Goal: Task Accomplishment & Management: Manage account settings

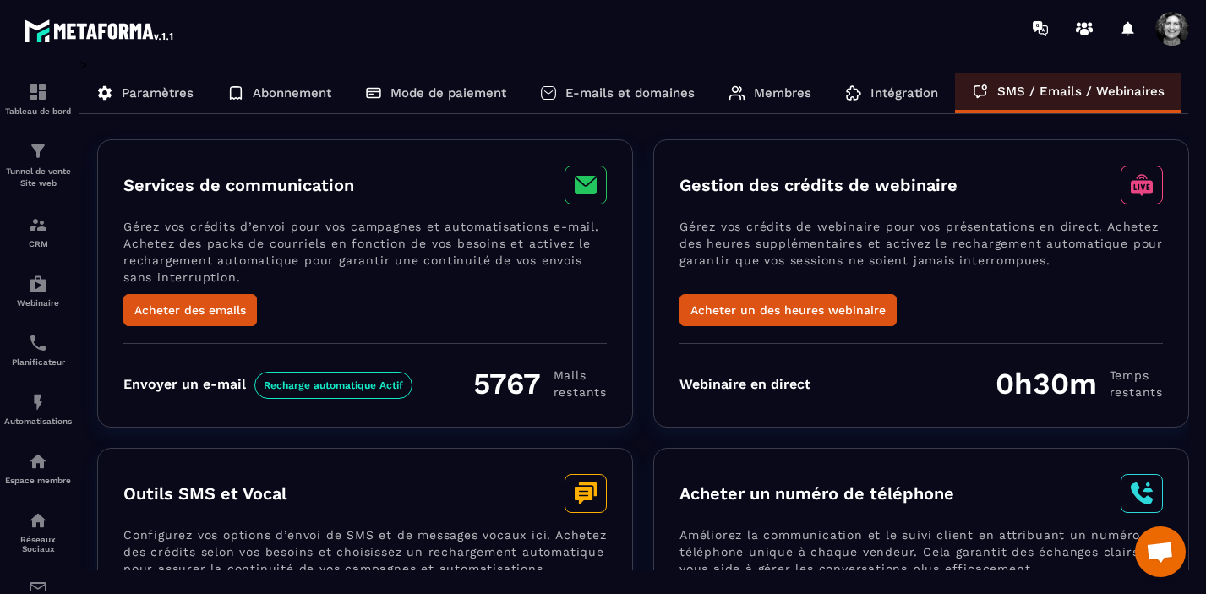
click at [170, 90] on p "Paramètres" at bounding box center [158, 92] width 72 height 15
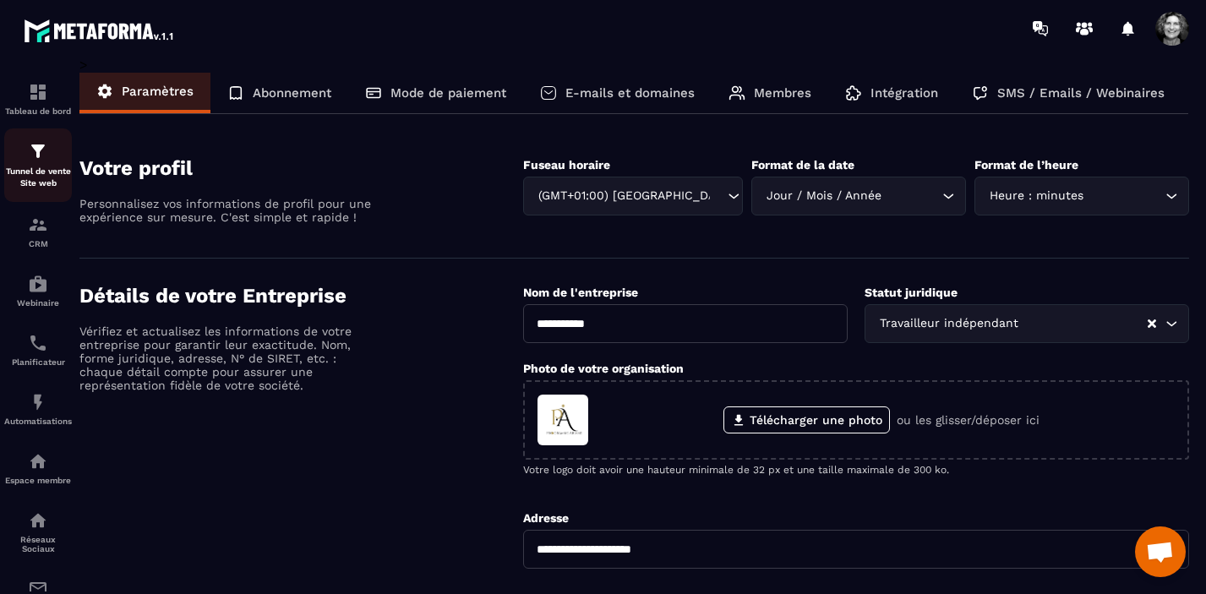
click at [39, 154] on img at bounding box center [38, 151] width 20 height 20
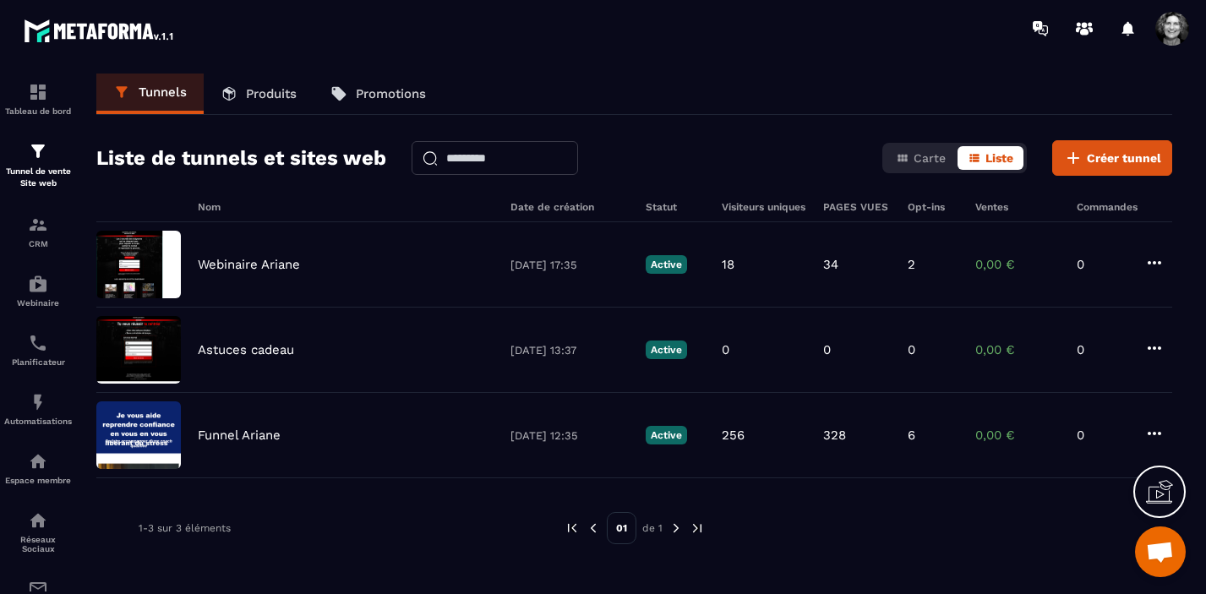
click at [260, 95] on p "Produits" at bounding box center [271, 93] width 51 height 15
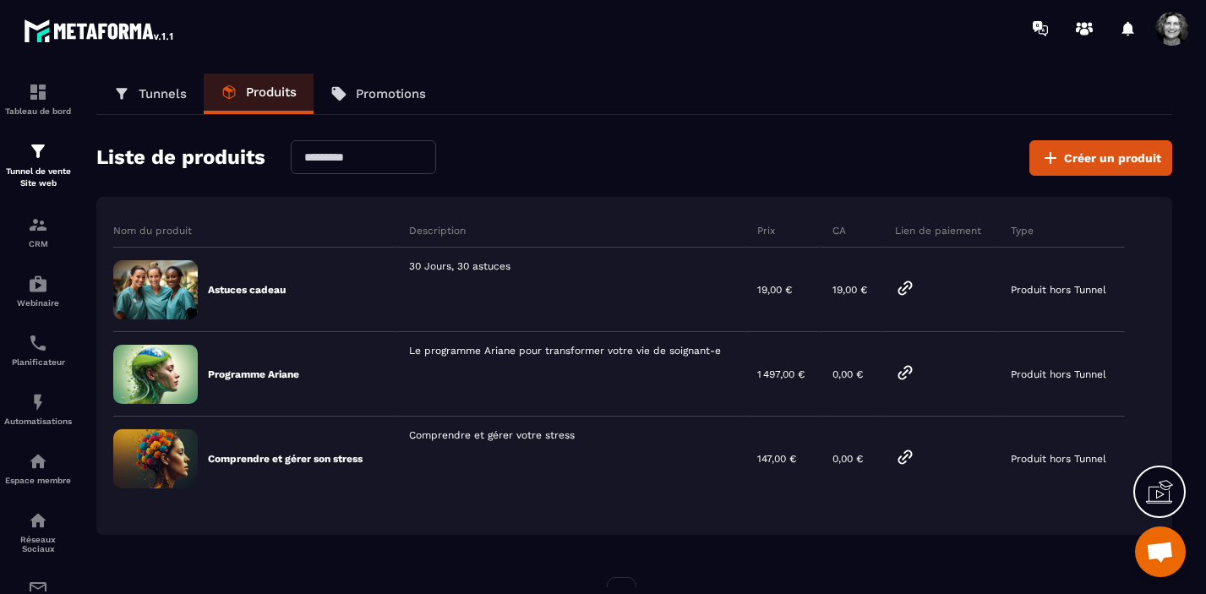
click at [160, 95] on p "Tunnels" at bounding box center [163, 93] width 48 height 15
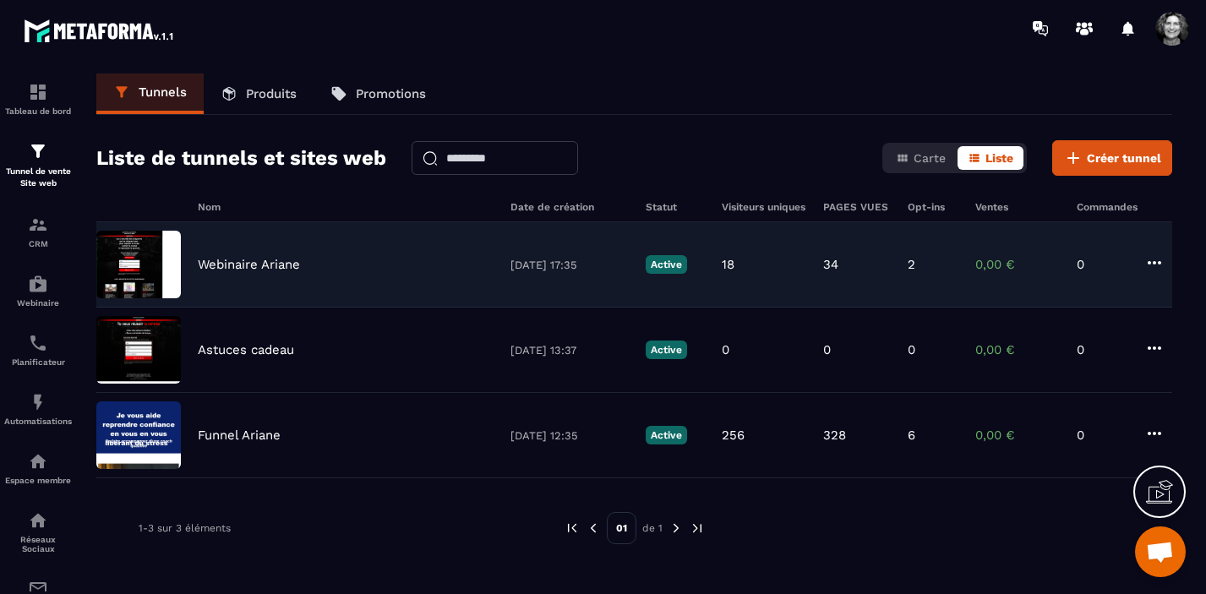
click at [312, 271] on div "Webinaire Ariane [DATE] 17:35 Active 18 34 2 0,00 € 0" at bounding box center [634, 264] width 1076 height 85
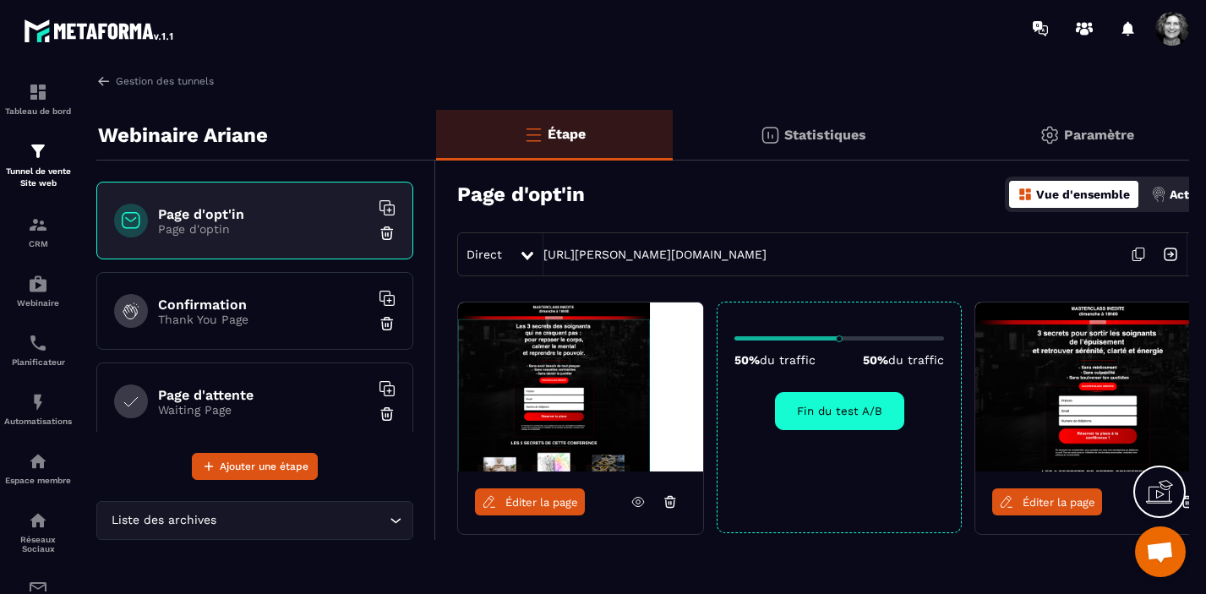
click at [298, 319] on p "Thank You Page" at bounding box center [263, 320] width 211 height 14
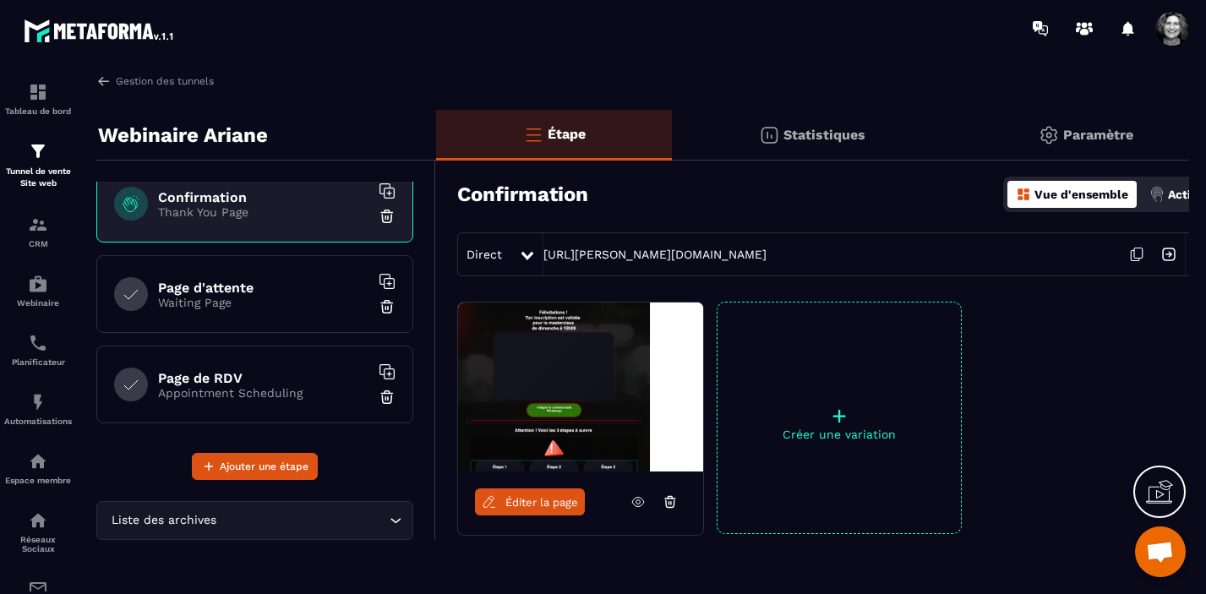
scroll to position [109, 0]
click at [302, 385] on p "Appointment Scheduling" at bounding box center [263, 391] width 211 height 14
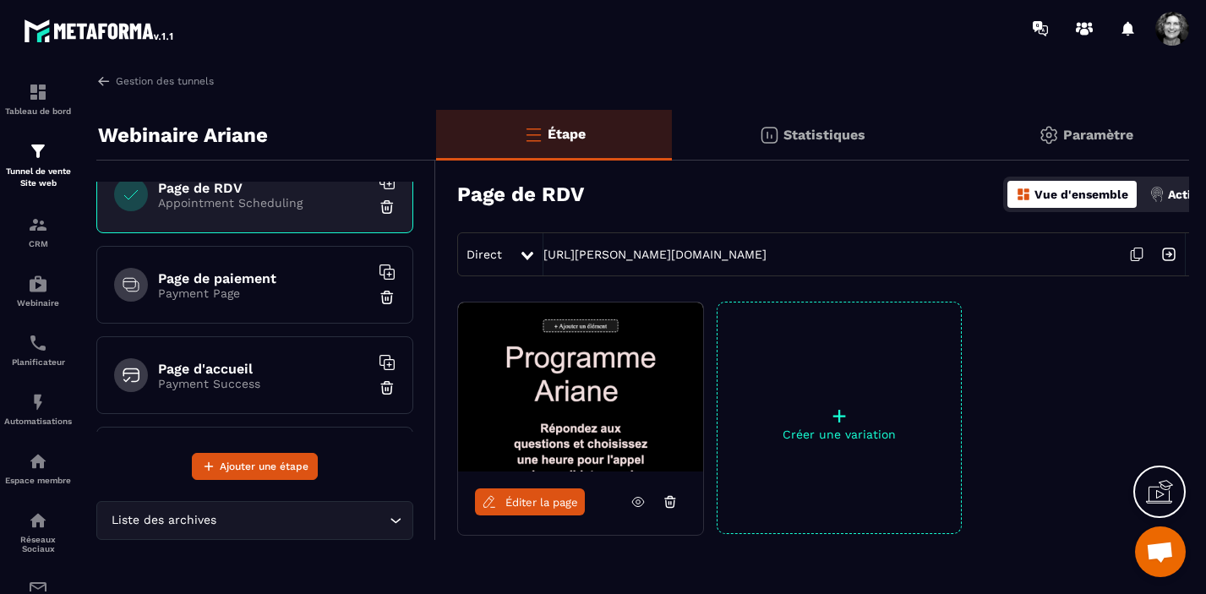
scroll to position [303, 0]
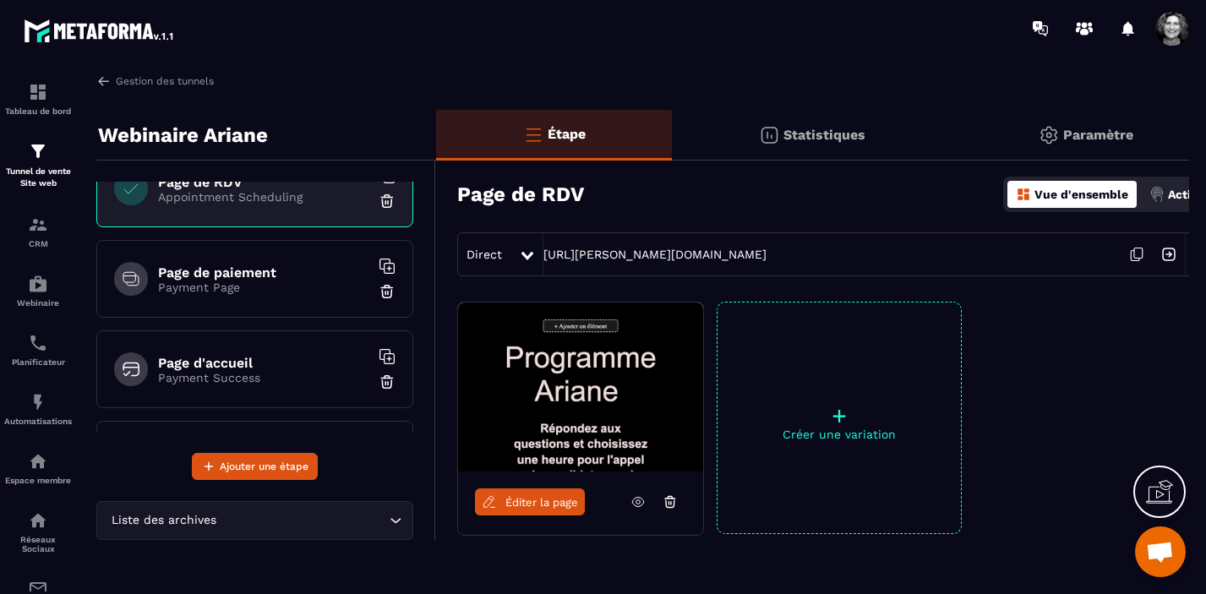
click at [308, 286] on p "Payment Page" at bounding box center [263, 288] width 211 height 14
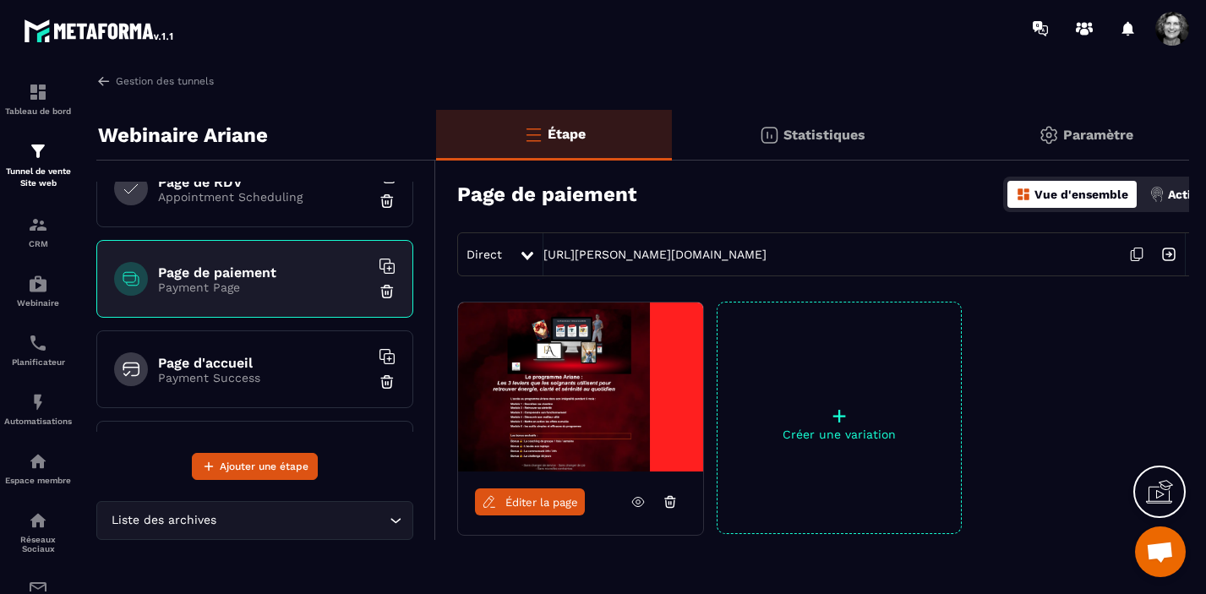
click at [248, 385] on div "Page d'accueil Payment Success" at bounding box center [254, 369] width 317 height 78
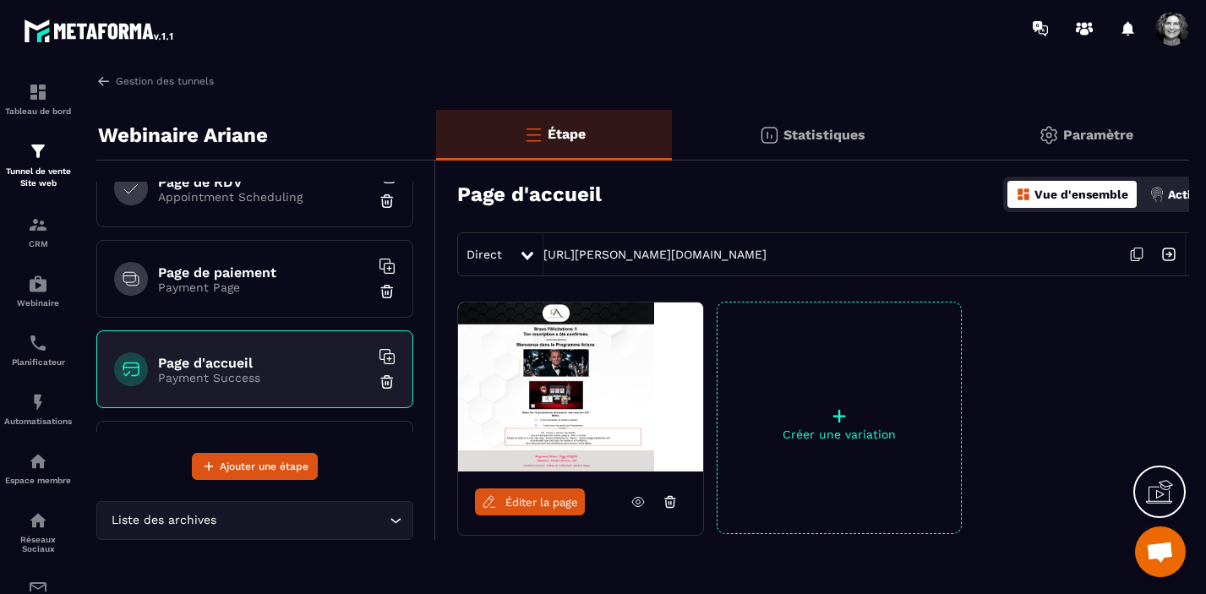
click at [1074, 130] on p "Paramètre" at bounding box center [1098, 135] width 70 height 16
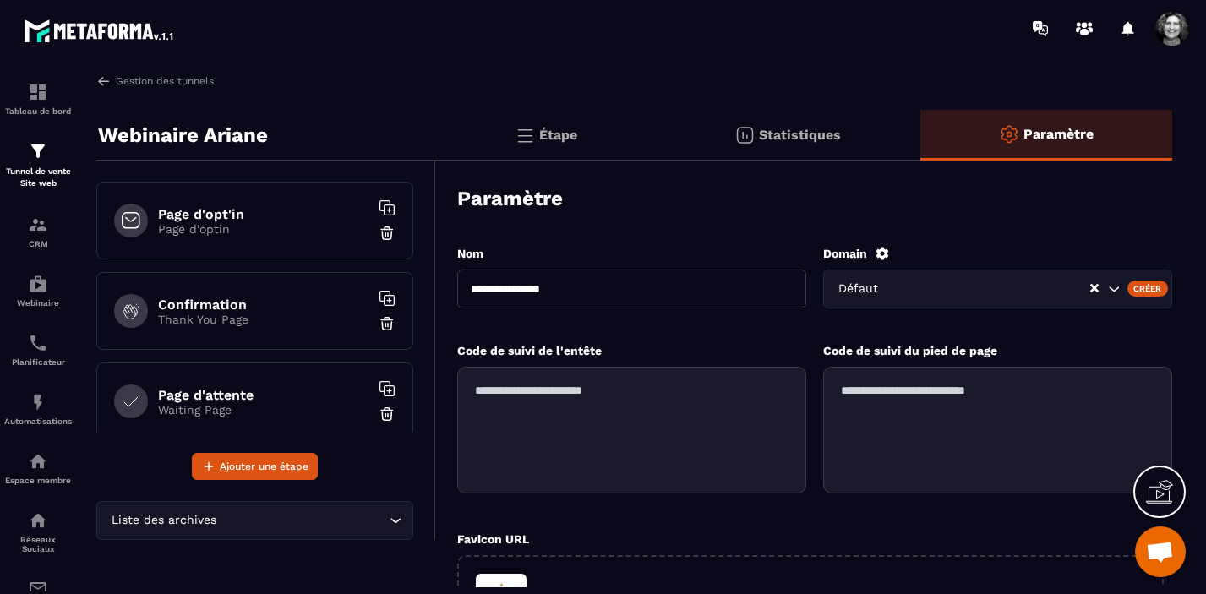
click at [297, 223] on p "Page d'optin" at bounding box center [263, 229] width 211 height 14
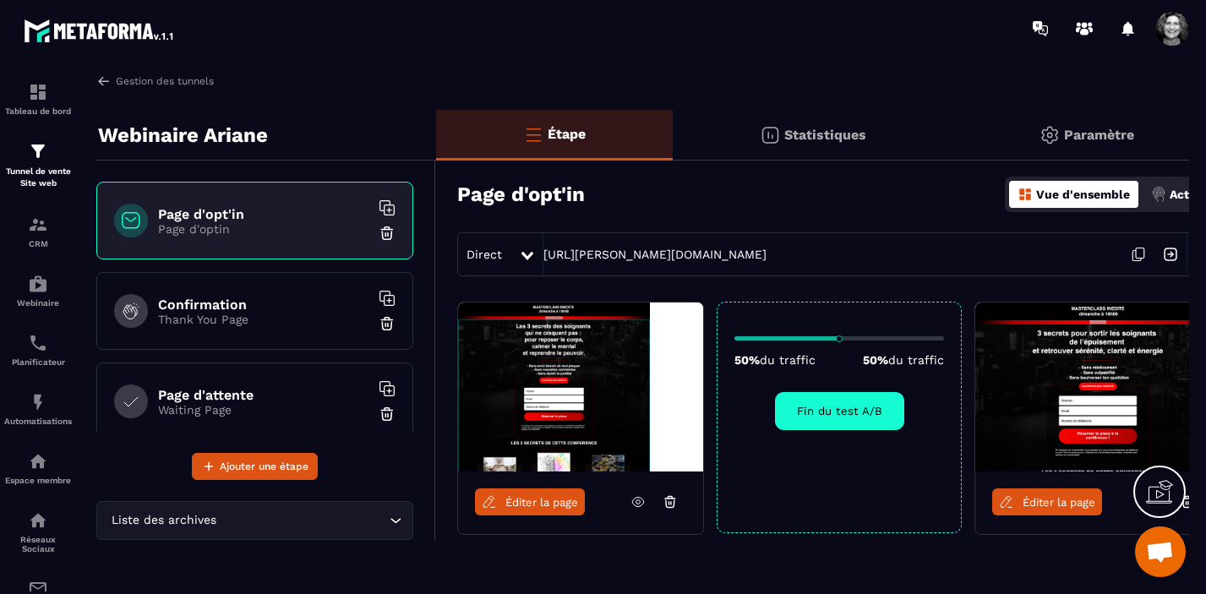
click at [1106, 134] on p "Paramètre" at bounding box center [1099, 135] width 70 height 16
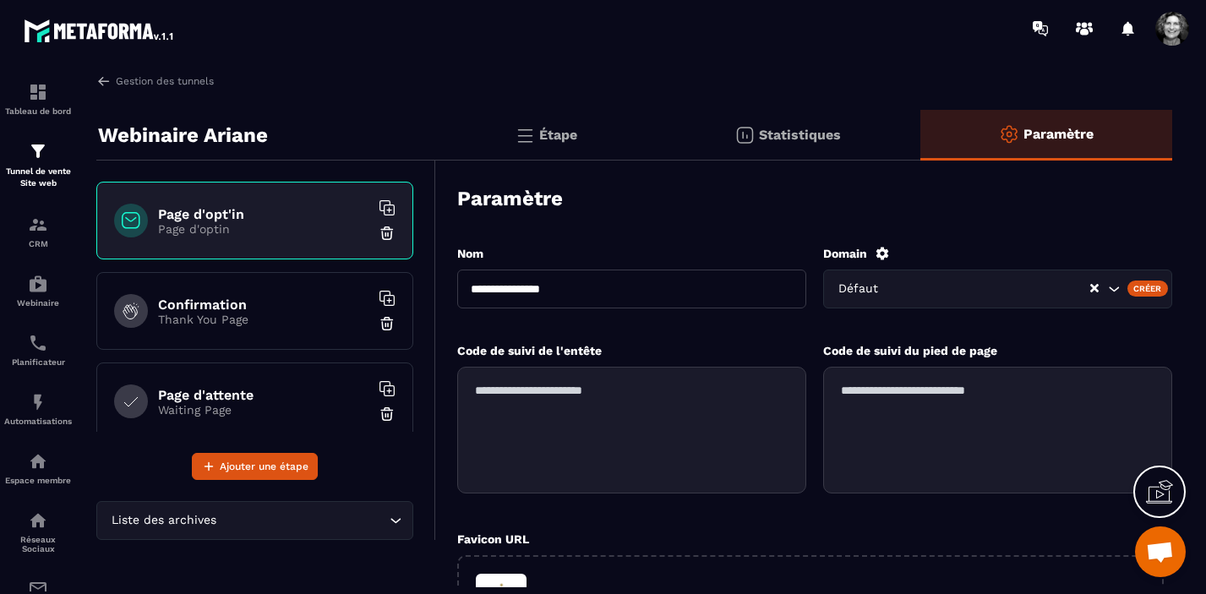
click at [550, 130] on p "Étape" at bounding box center [558, 135] width 38 height 16
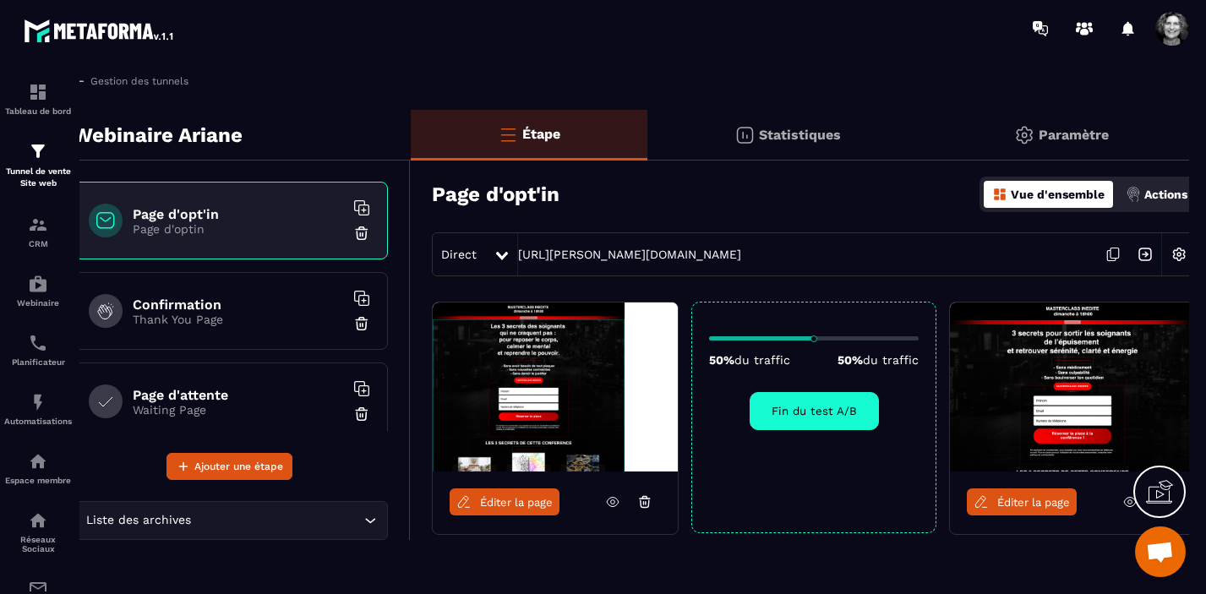
scroll to position [0, 32]
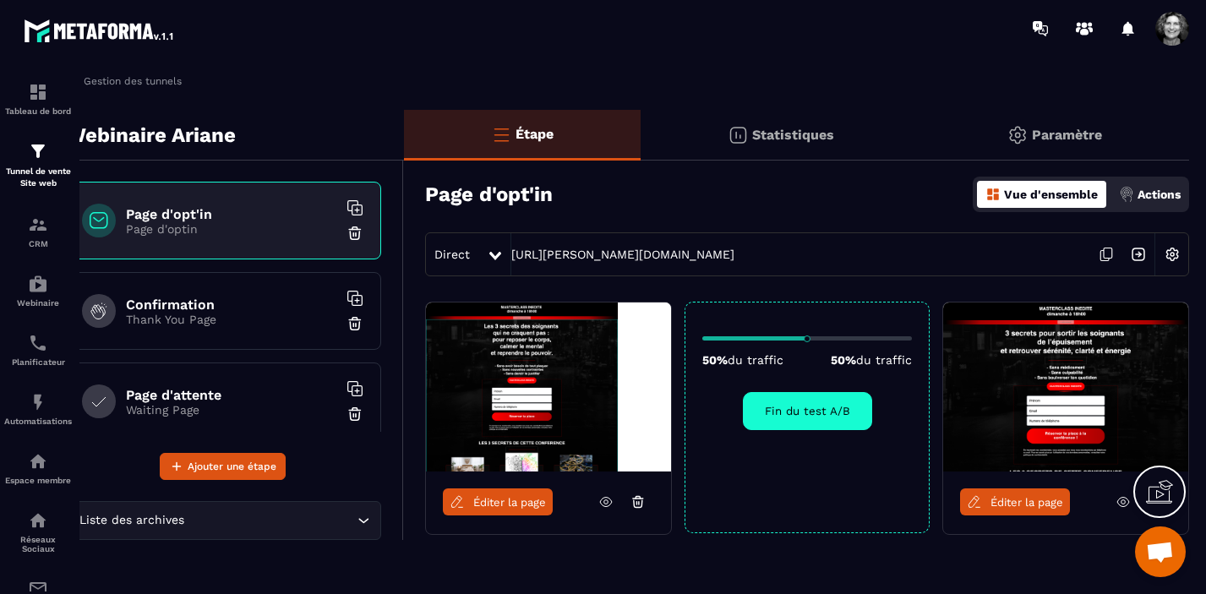
click at [1139, 253] on img at bounding box center [1138, 254] width 32 height 32
click at [797, 134] on p "Statistiques" at bounding box center [793, 135] width 82 height 16
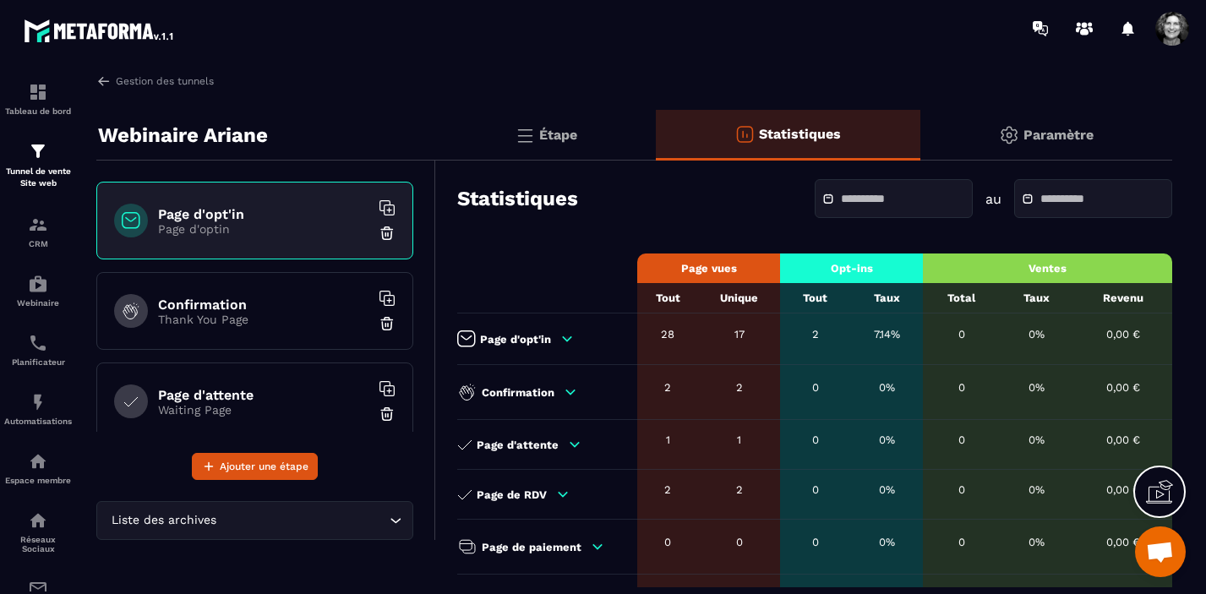
click at [1046, 134] on p "Paramètre" at bounding box center [1058, 135] width 70 height 16
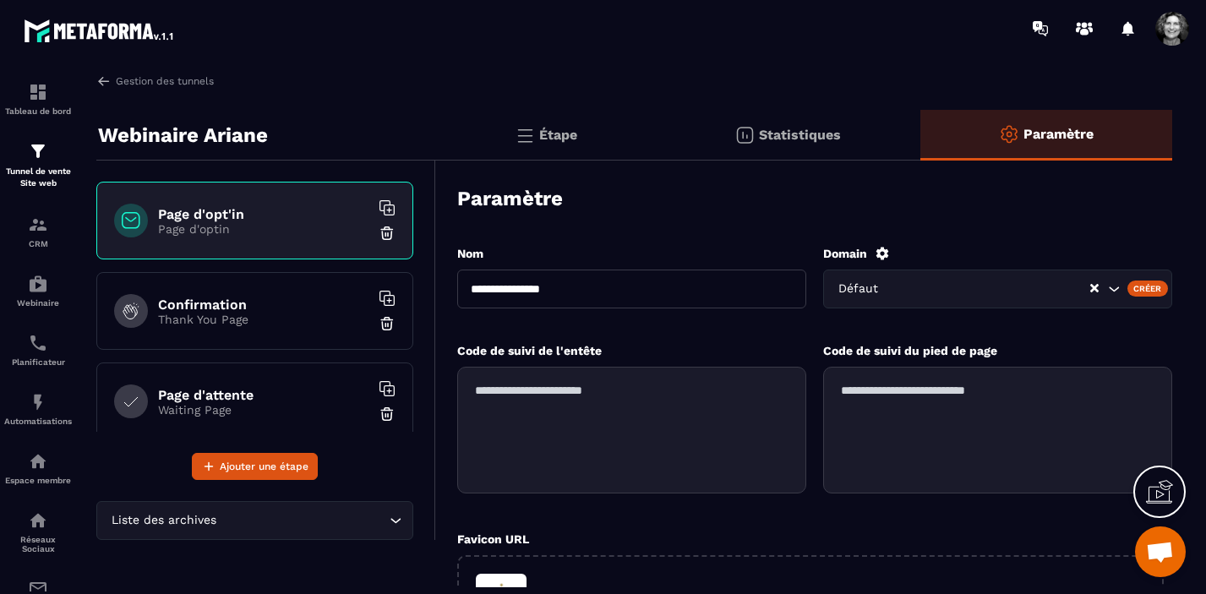
click at [1114, 288] on icon "Search for option" at bounding box center [1113, 289] width 17 height 17
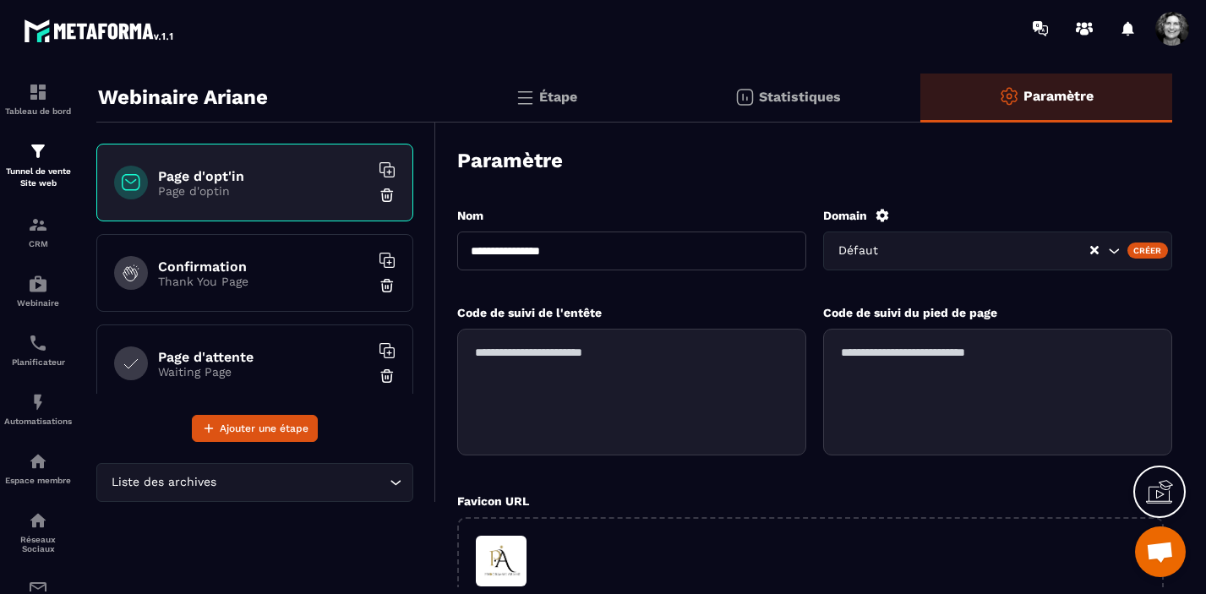
scroll to position [30, 0]
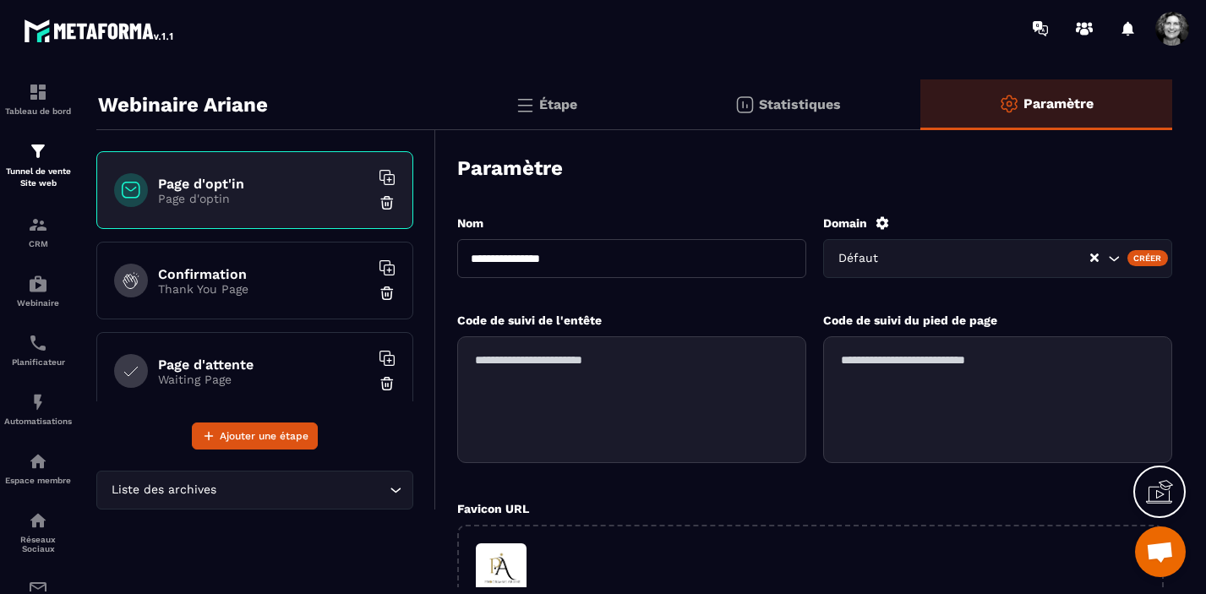
click at [652, 391] on textarea at bounding box center [631, 399] width 349 height 127
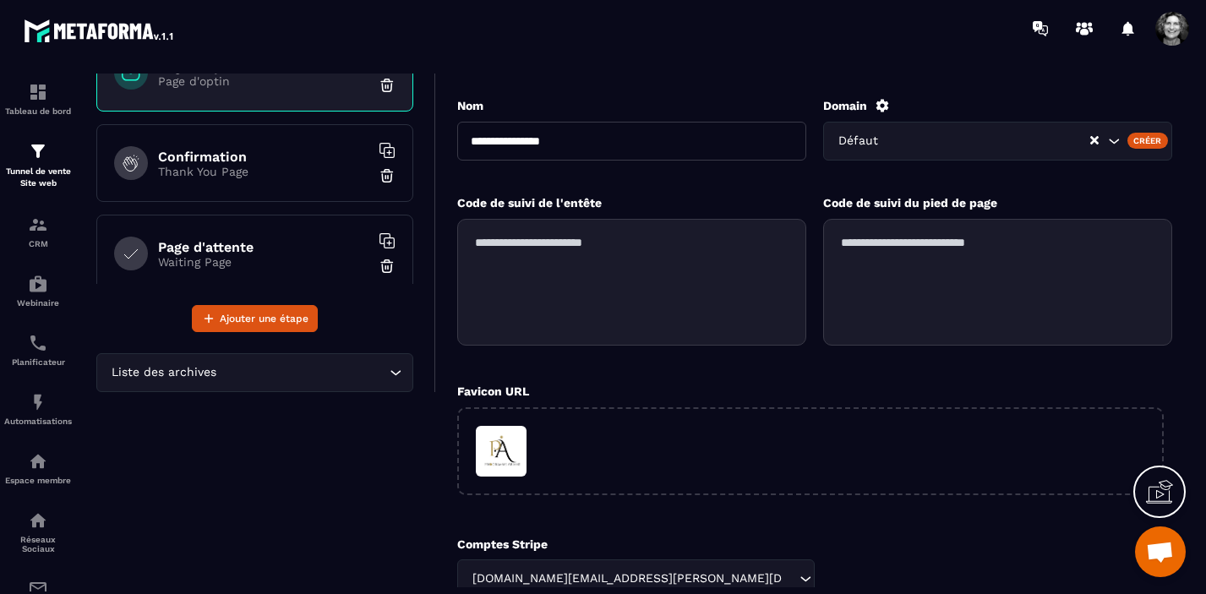
scroll to position [0, 0]
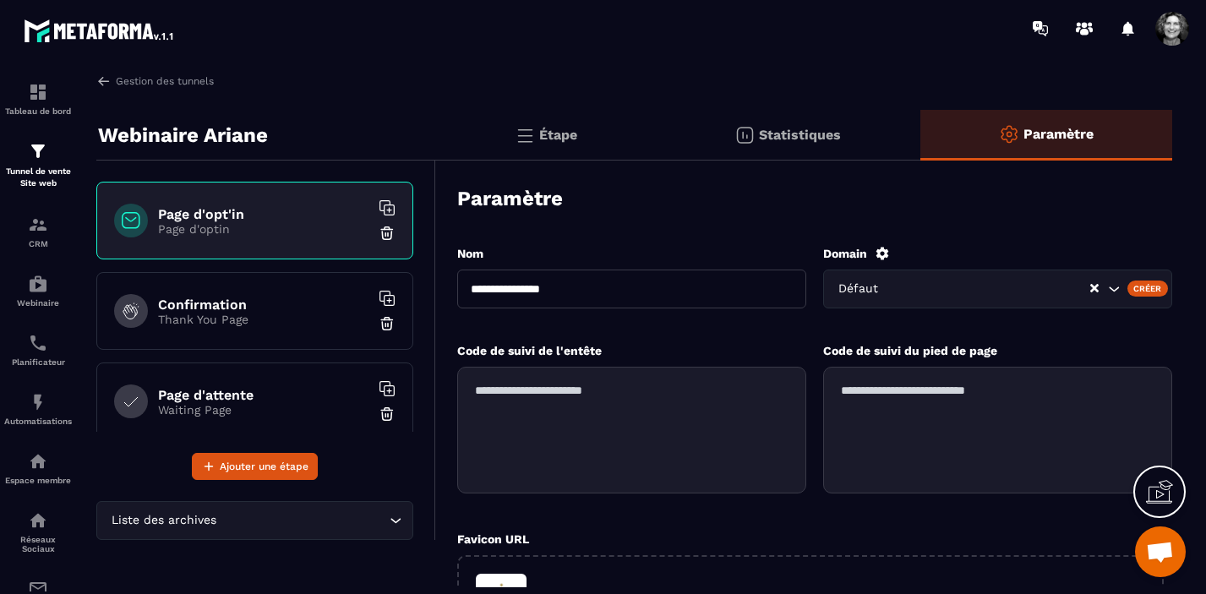
click at [300, 307] on h6 "Confirmation" at bounding box center [263, 305] width 211 height 16
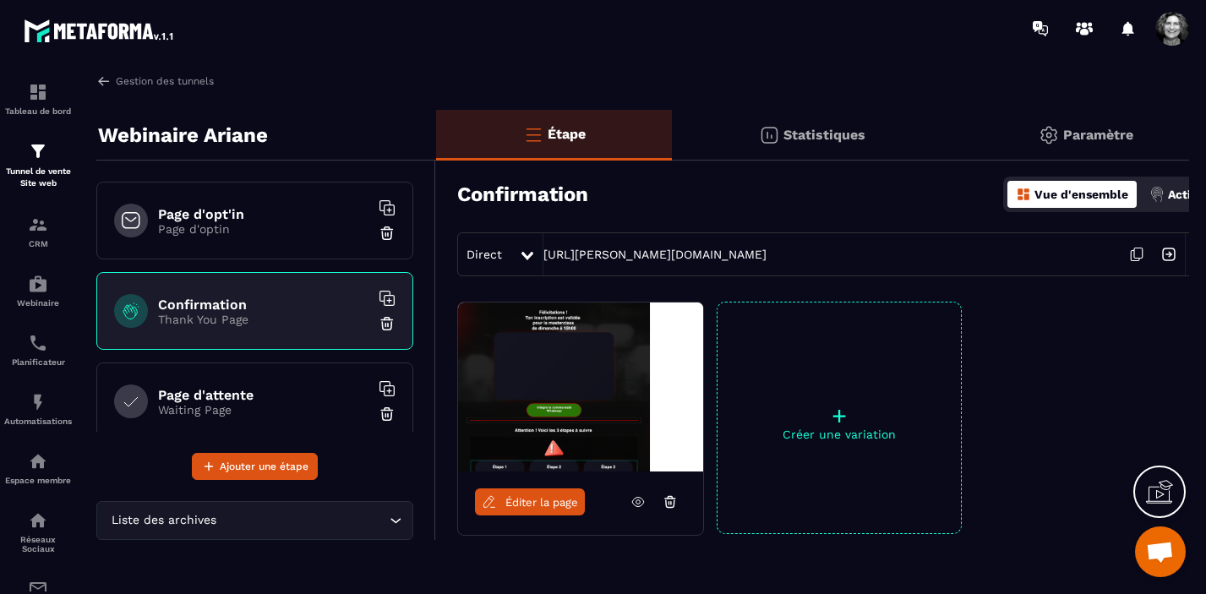
click at [830, 133] on p "Statistiques" at bounding box center [824, 135] width 82 height 16
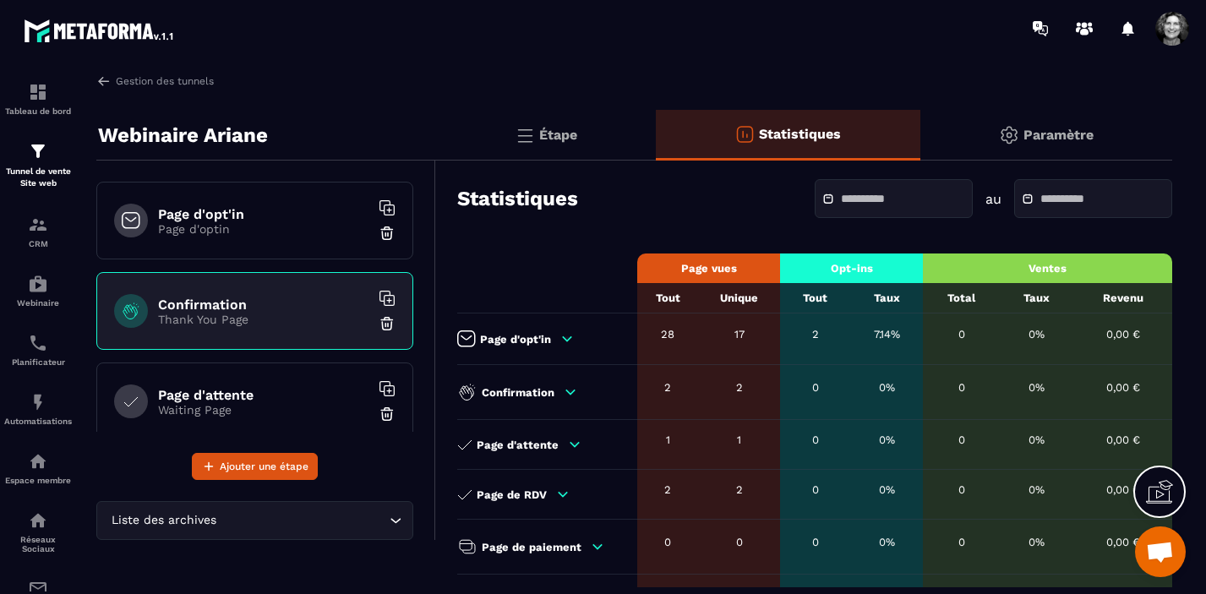
click at [1049, 129] on p "Paramètre" at bounding box center [1058, 135] width 70 height 16
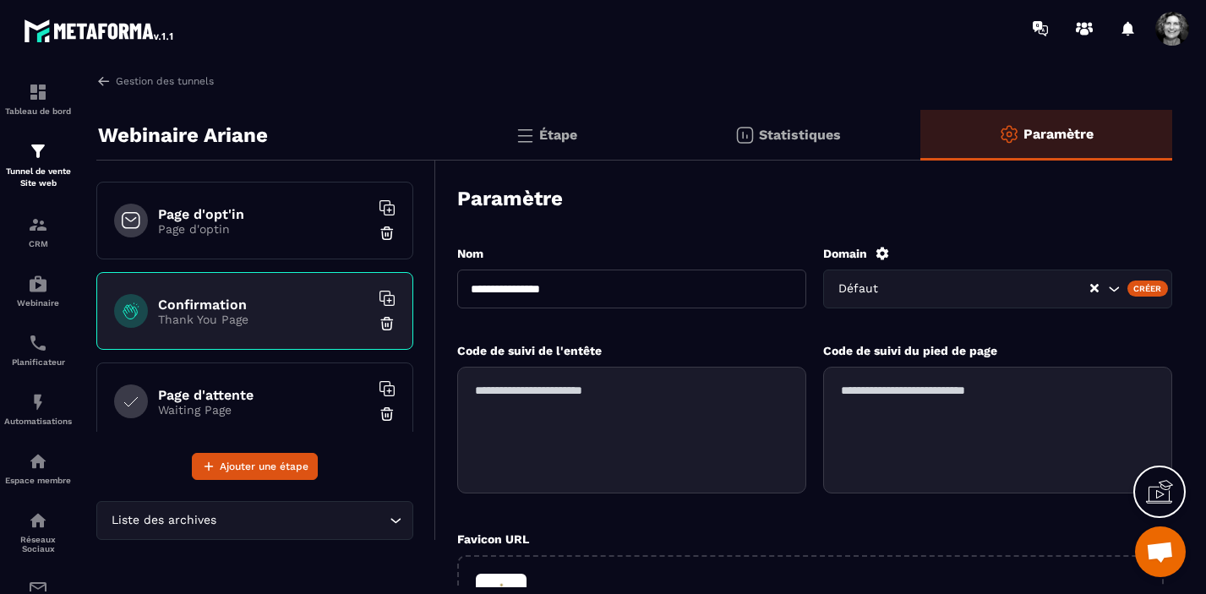
click at [557, 139] on p "Étape" at bounding box center [558, 135] width 38 height 16
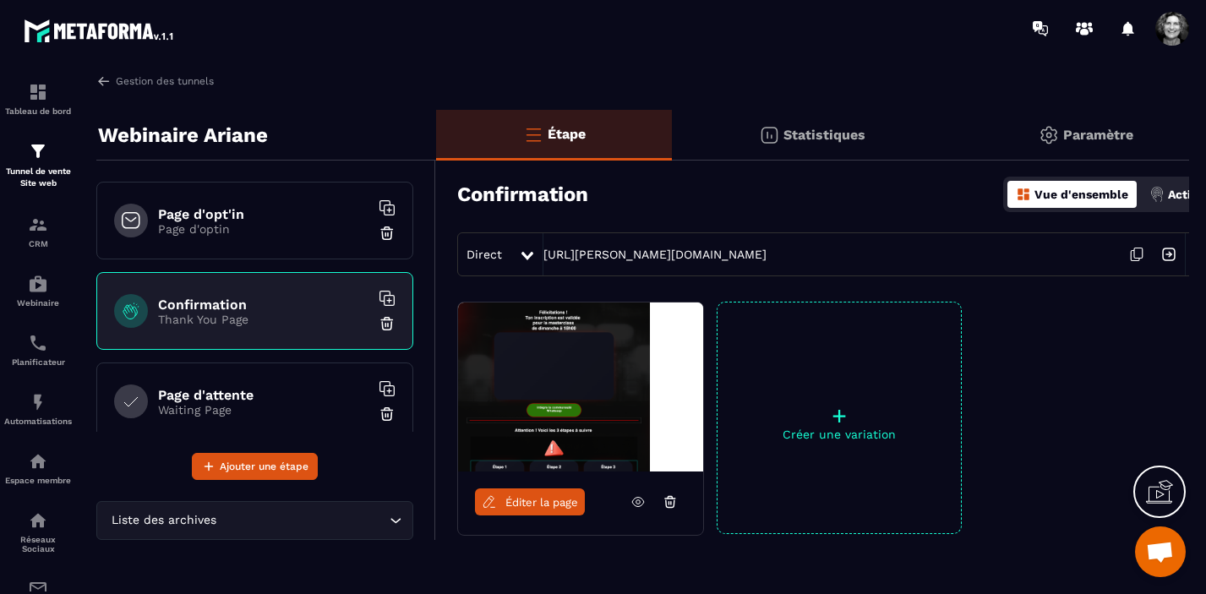
click at [1166, 196] on div "Actions" at bounding box center [1180, 194] width 70 height 27
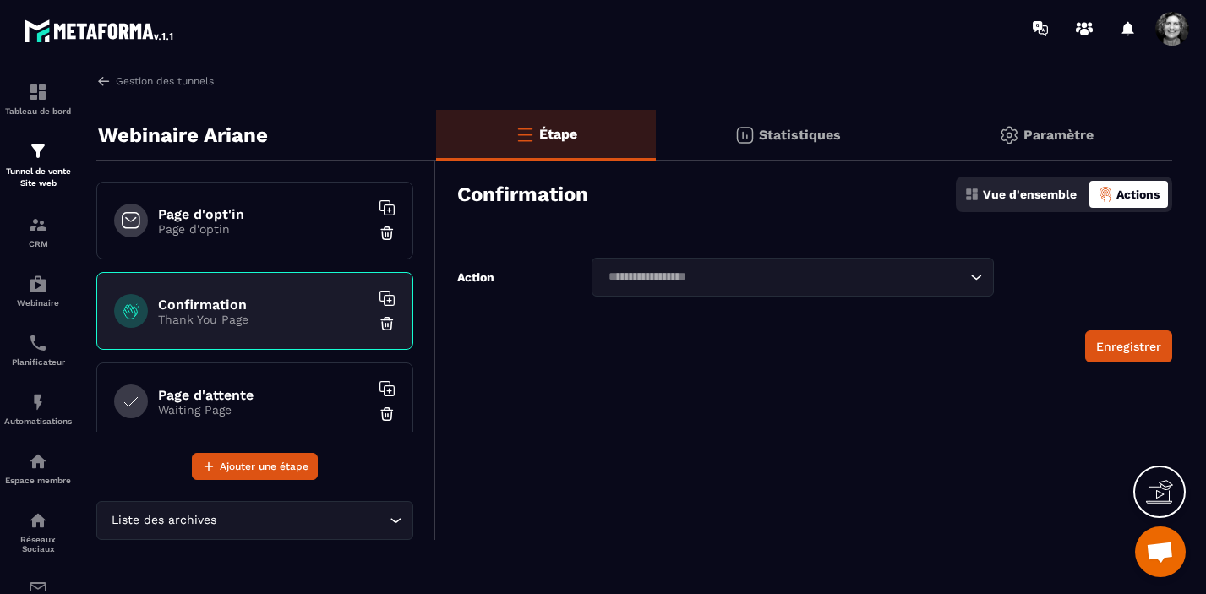
click at [976, 275] on icon "Search for option" at bounding box center [975, 277] width 17 height 17
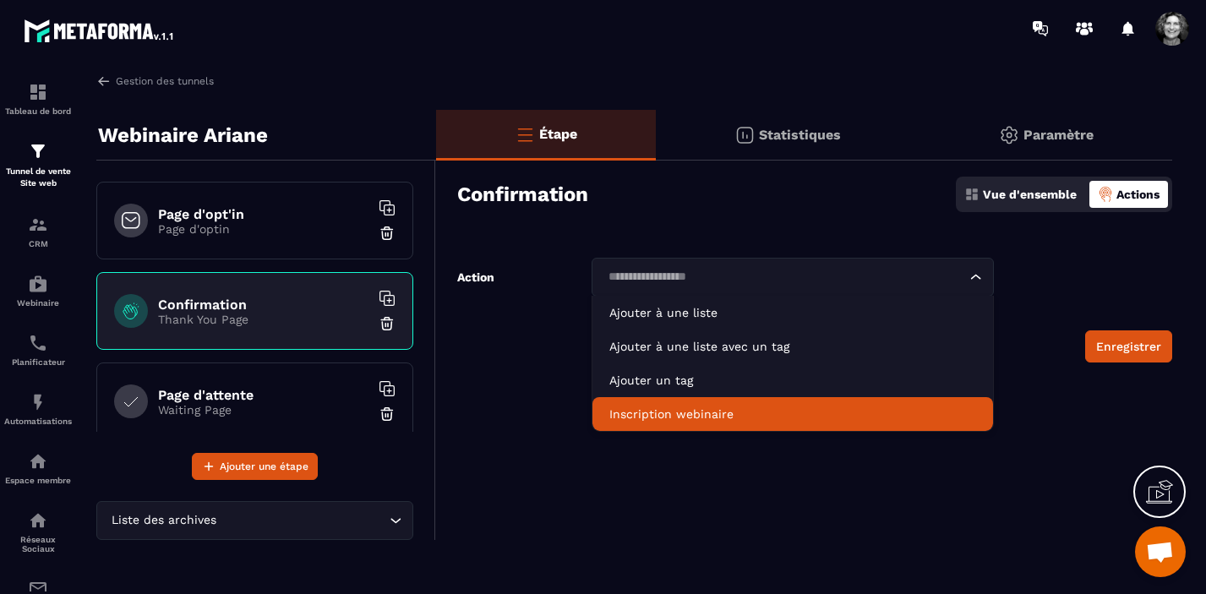
click at [748, 417] on p "Inscription webinaire" at bounding box center [792, 414] width 367 height 17
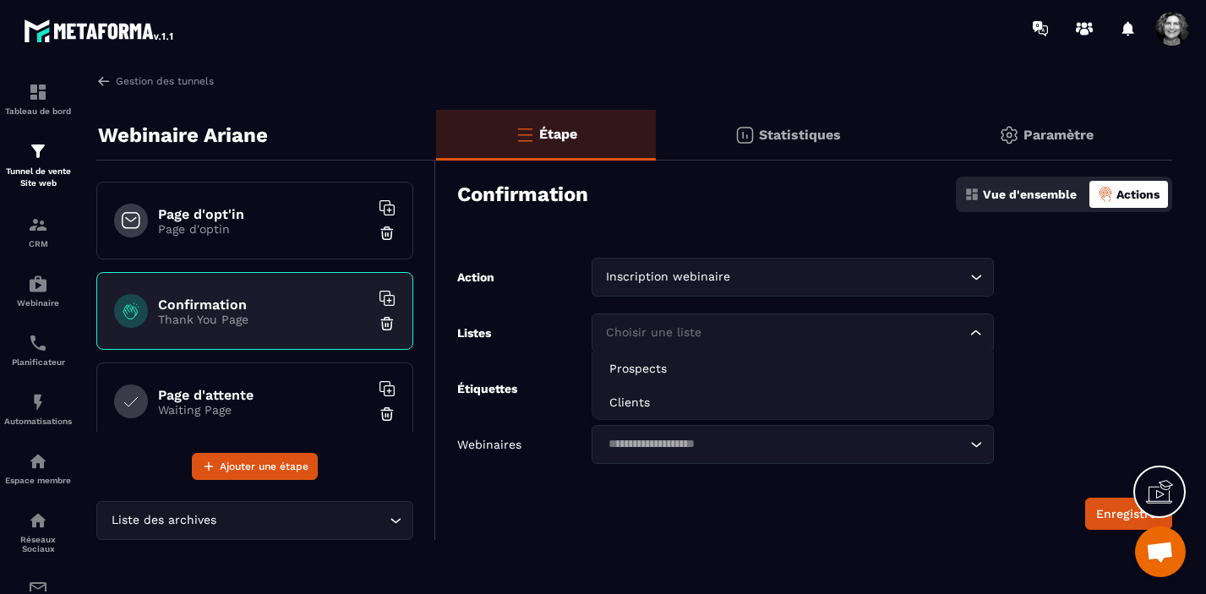
click at [979, 330] on icon "Search for option" at bounding box center [975, 332] width 17 height 17
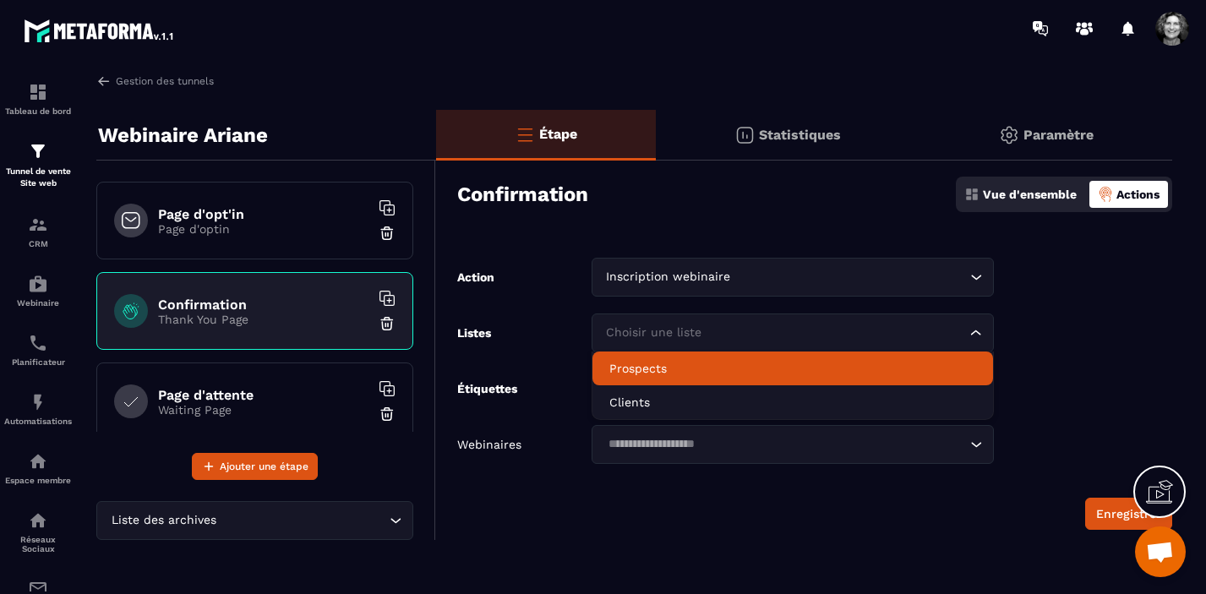
click at [806, 359] on li "Prospects" at bounding box center [792, 368] width 401 height 34
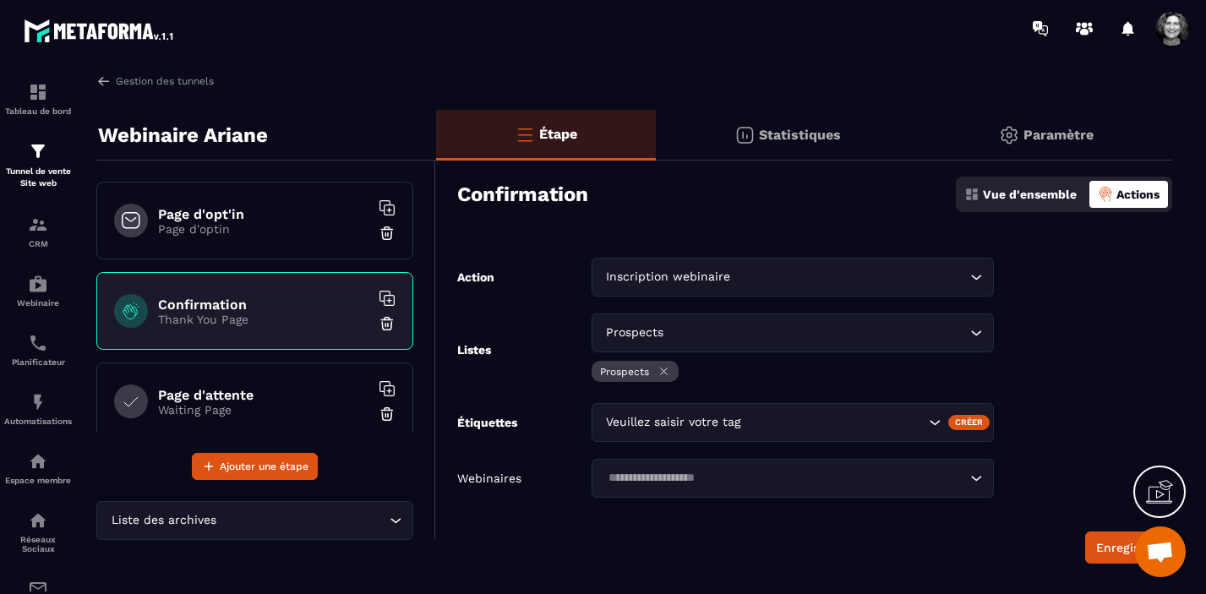
click at [935, 421] on icon "Search for option" at bounding box center [934, 422] width 17 height 17
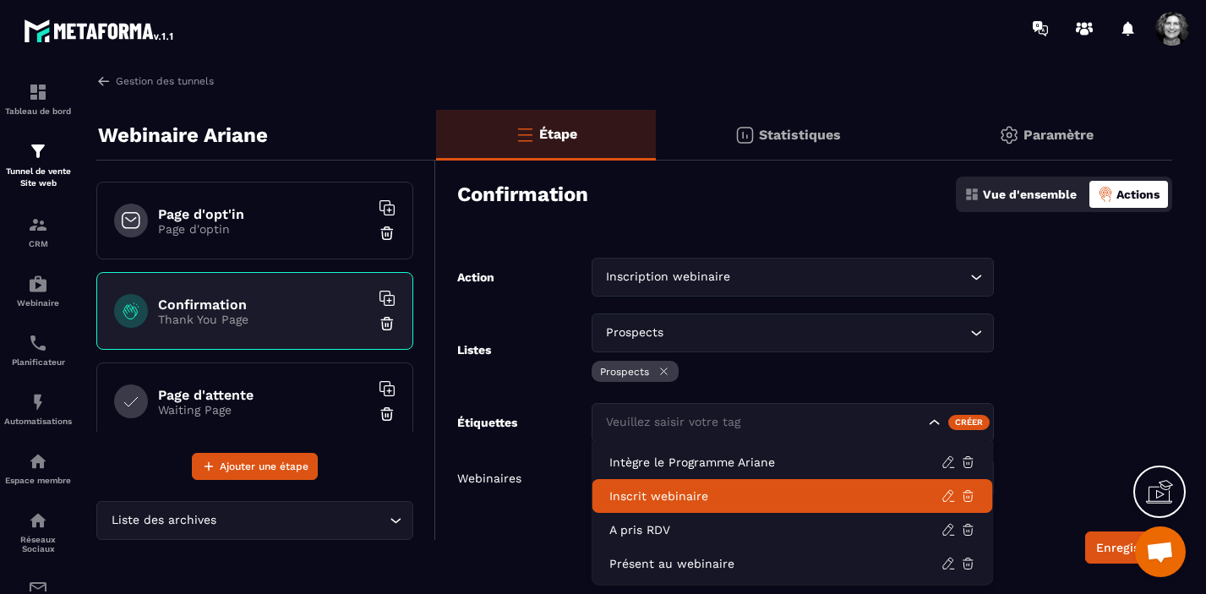
click at [771, 499] on p "Inscrit webinaire" at bounding box center [775, 496] width 332 height 17
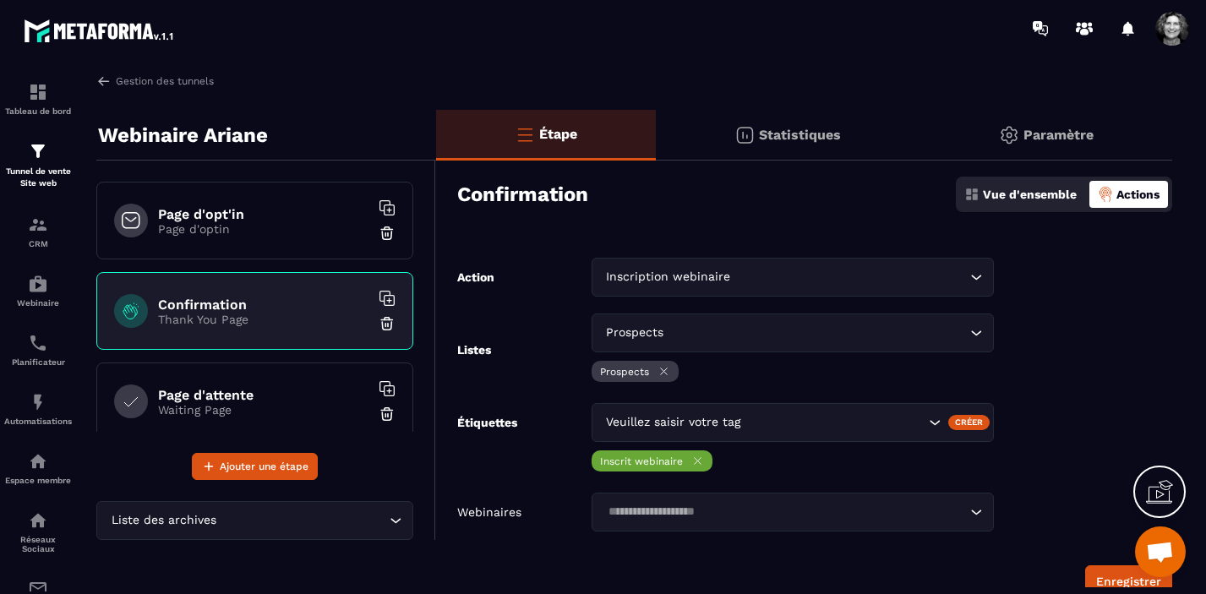
click at [975, 511] on icon "Search for option" at bounding box center [975, 512] width 17 height 17
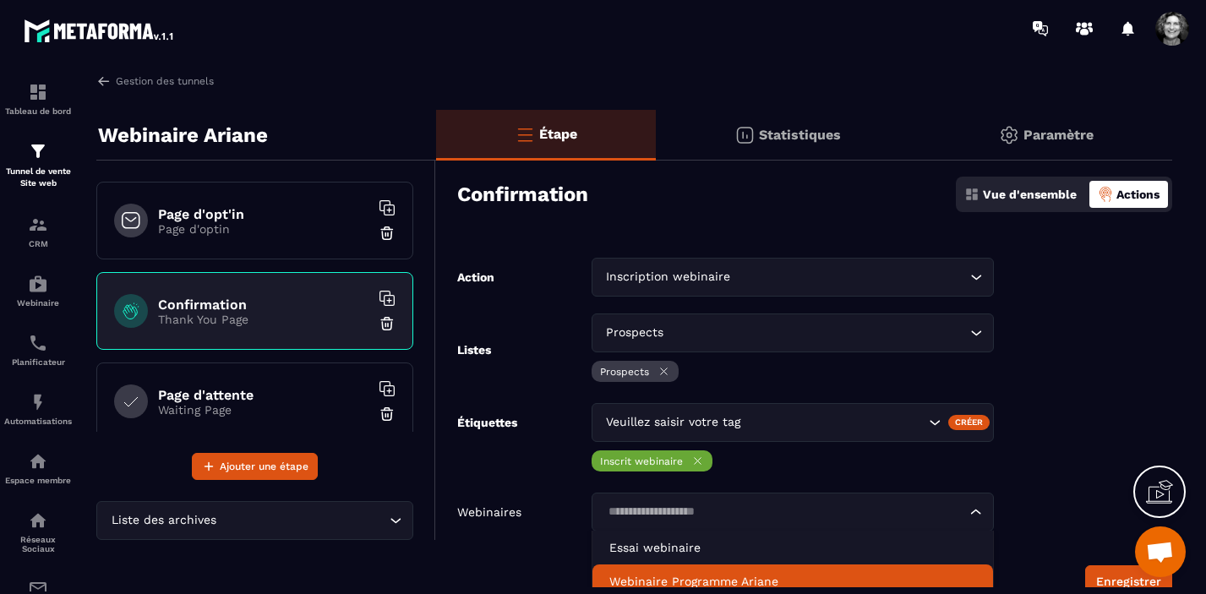
click at [807, 569] on li "Webinaire Programme Ariane" at bounding box center [792, 581] width 401 height 34
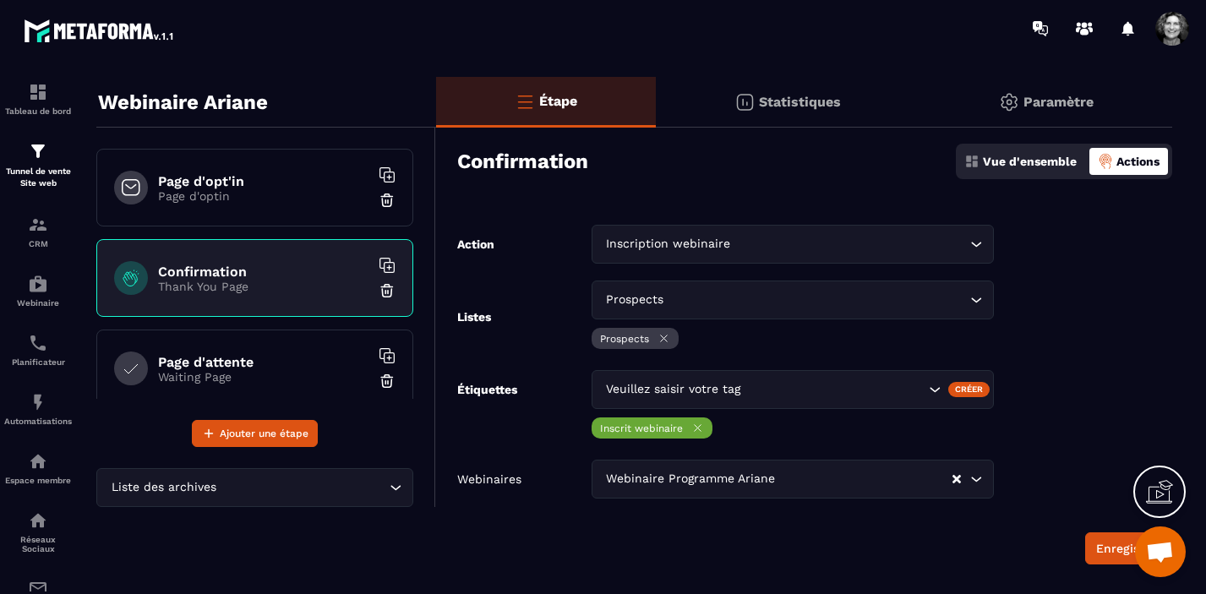
scroll to position [61, 0]
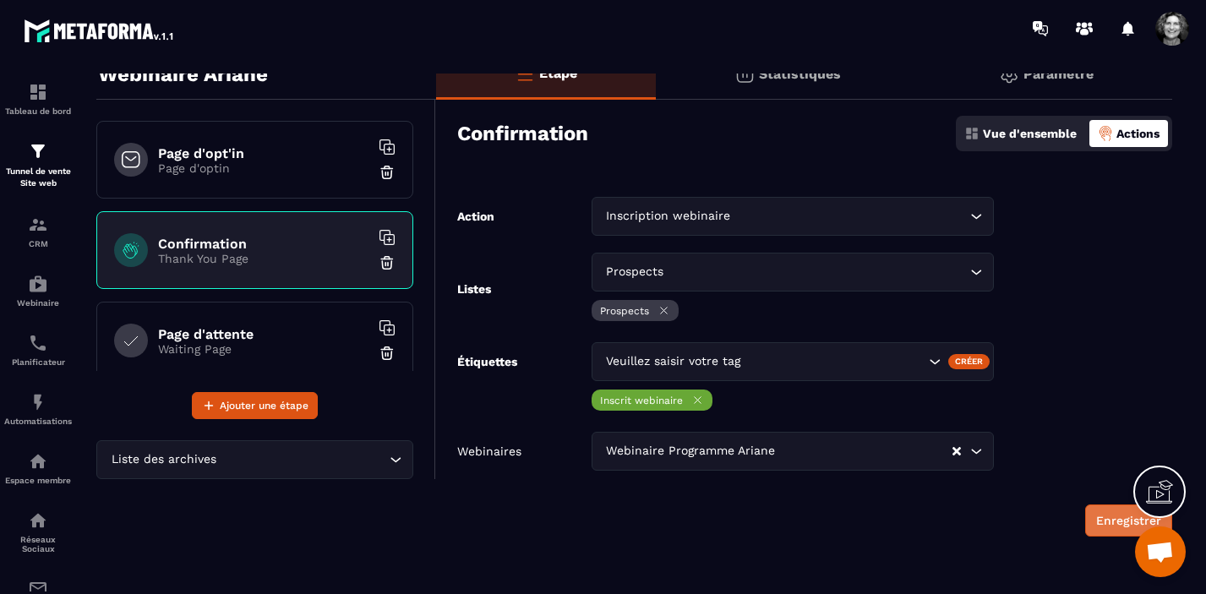
click at [1109, 518] on button "Enregistrer" at bounding box center [1128, 520] width 87 height 32
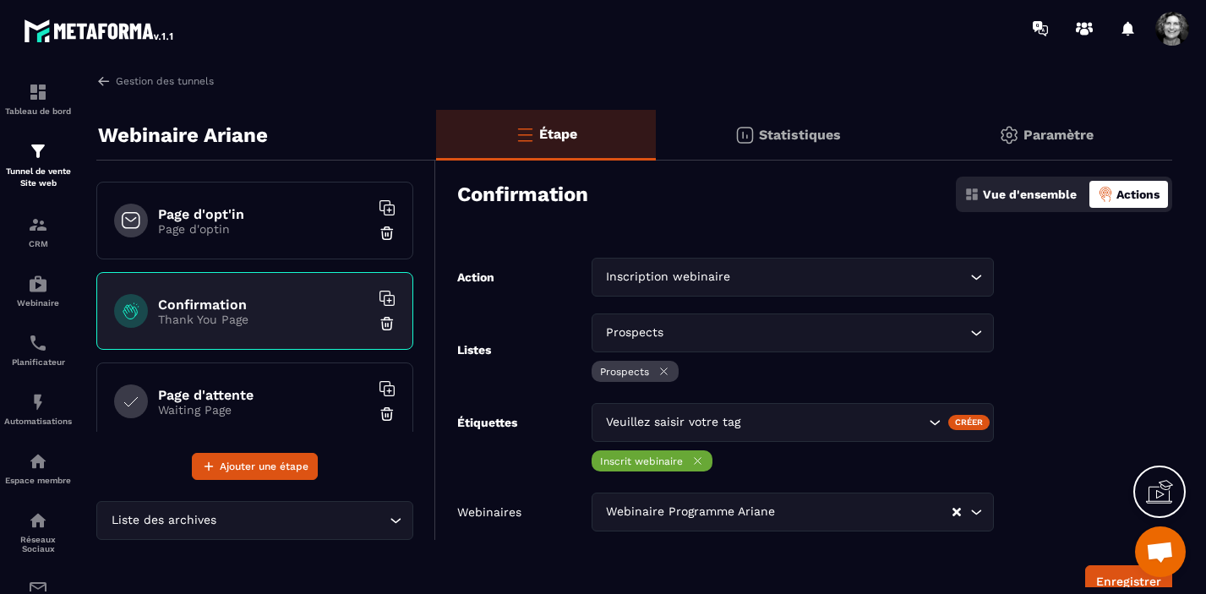
click at [1053, 127] on p "Paramètre" at bounding box center [1058, 135] width 70 height 16
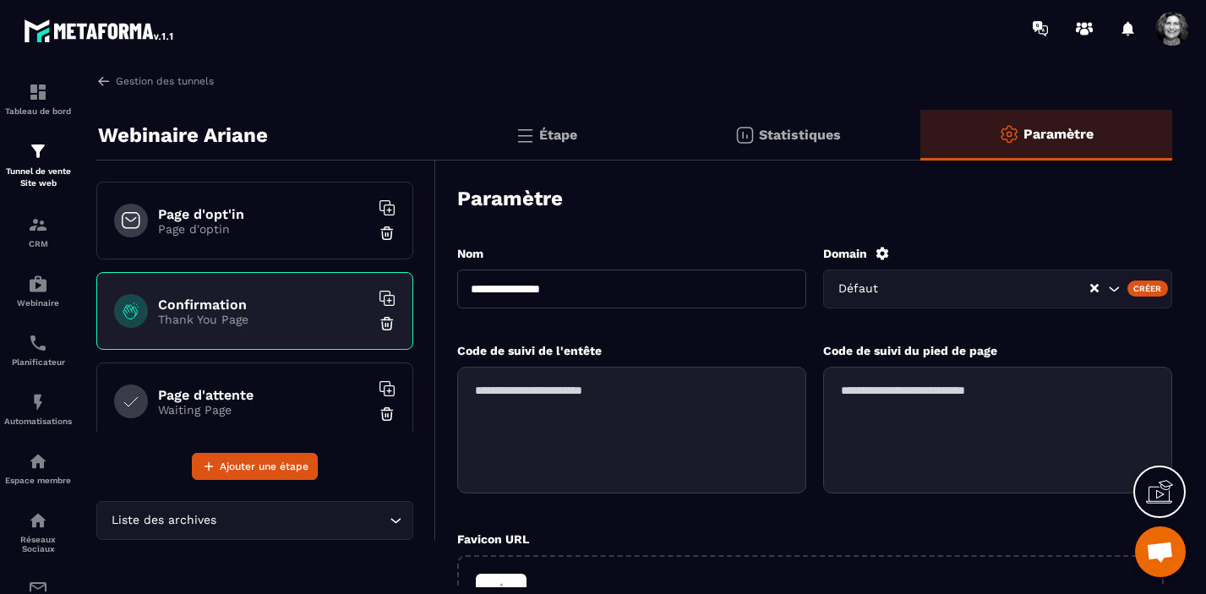
click at [554, 128] on p "Étape" at bounding box center [558, 135] width 38 height 16
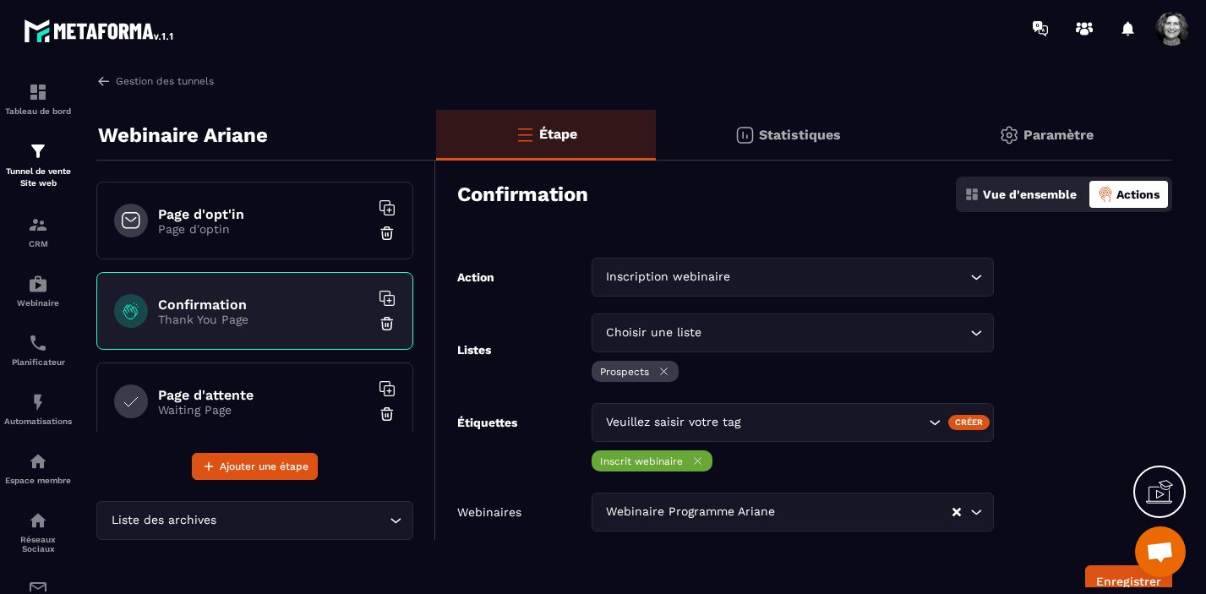
click at [1016, 200] on p "Vue d'ensemble" at bounding box center [1030, 195] width 94 height 14
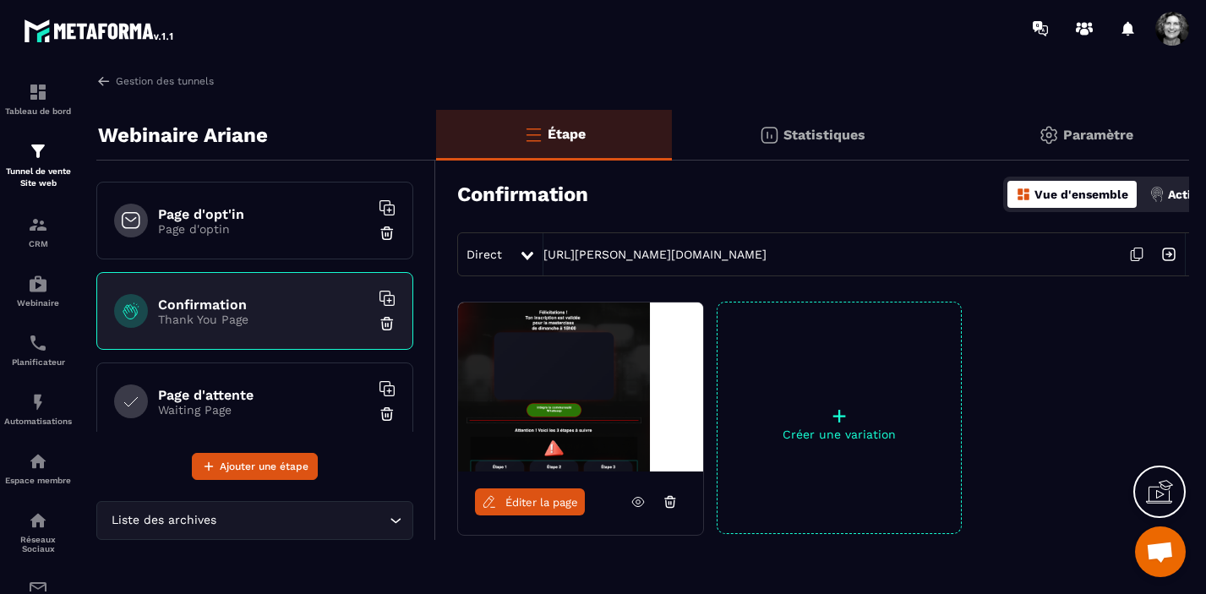
scroll to position [0, 30]
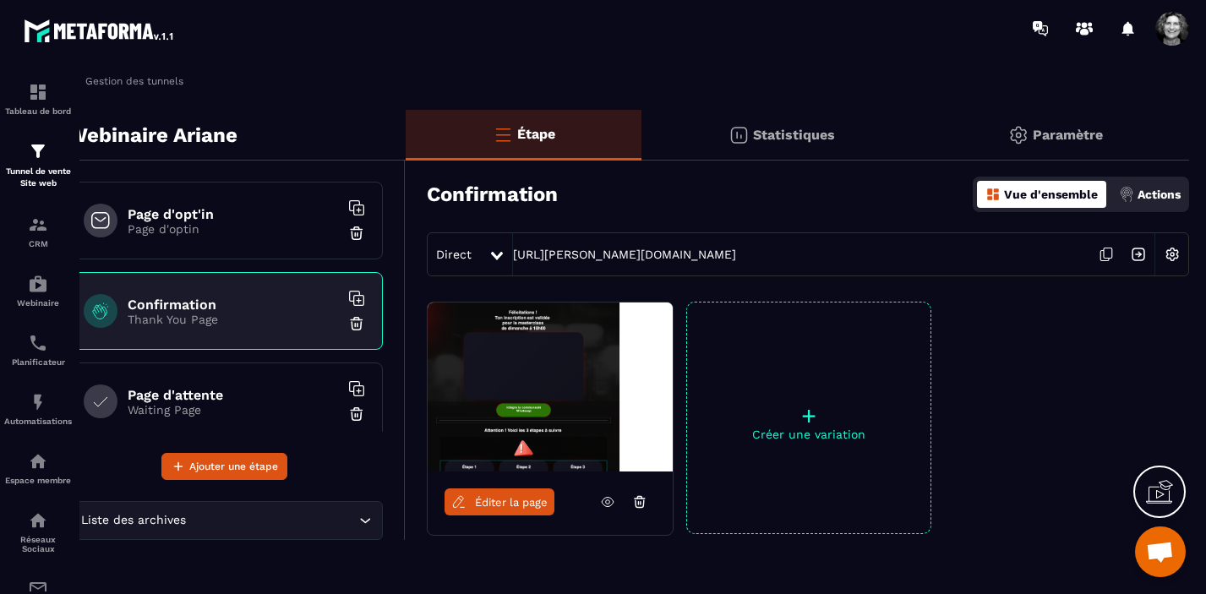
click at [1174, 256] on img at bounding box center [1172, 254] width 32 height 32
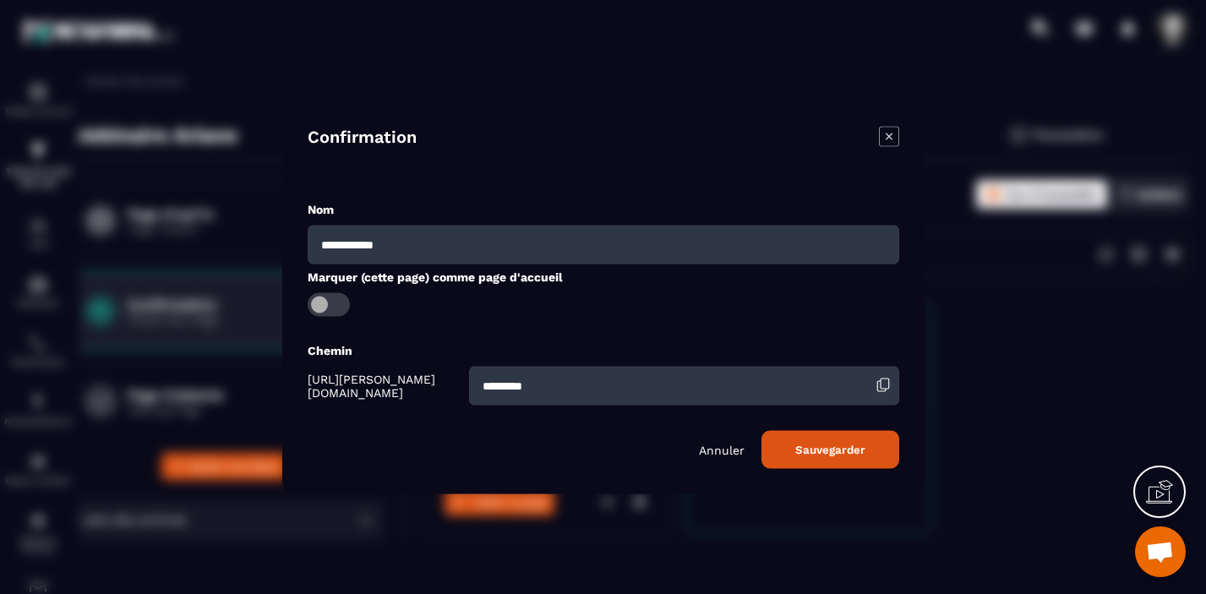
click at [725, 450] on p "Annuler" at bounding box center [722, 450] width 46 height 14
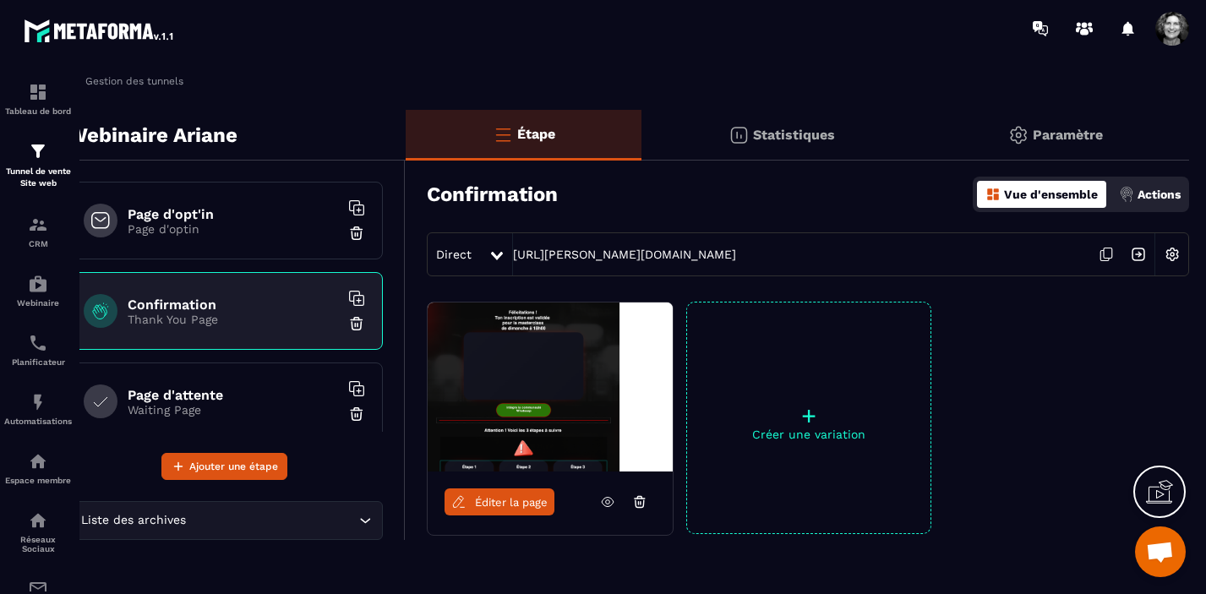
click at [239, 396] on h6 "Page d'attente" at bounding box center [233, 395] width 211 height 16
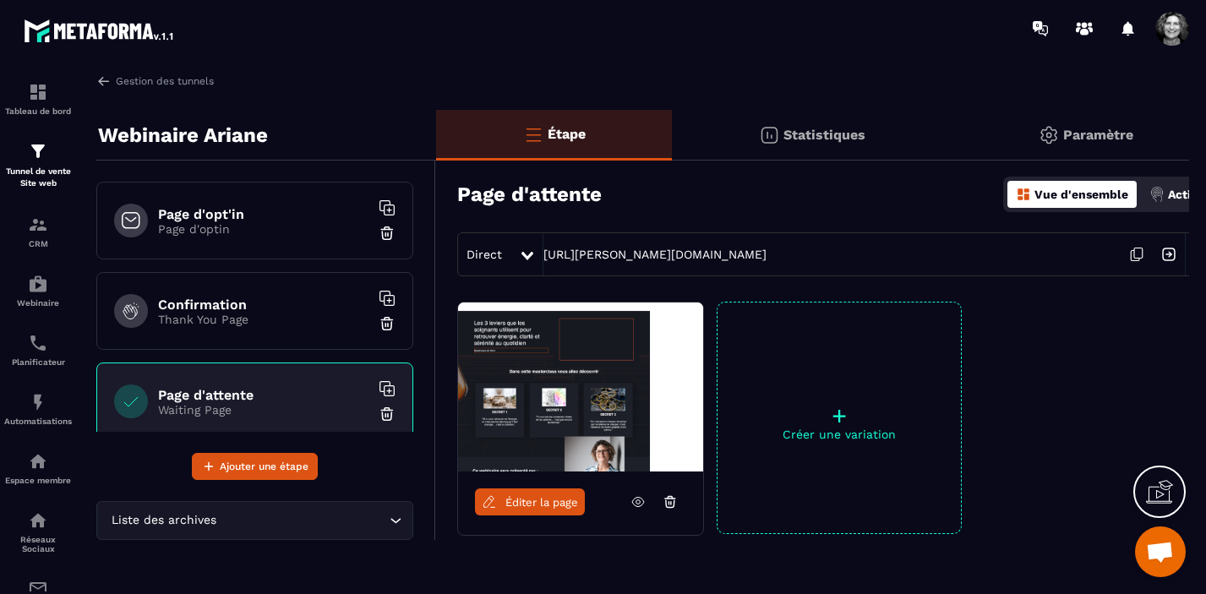
click at [1171, 191] on p "Actions" at bounding box center [1189, 195] width 43 height 14
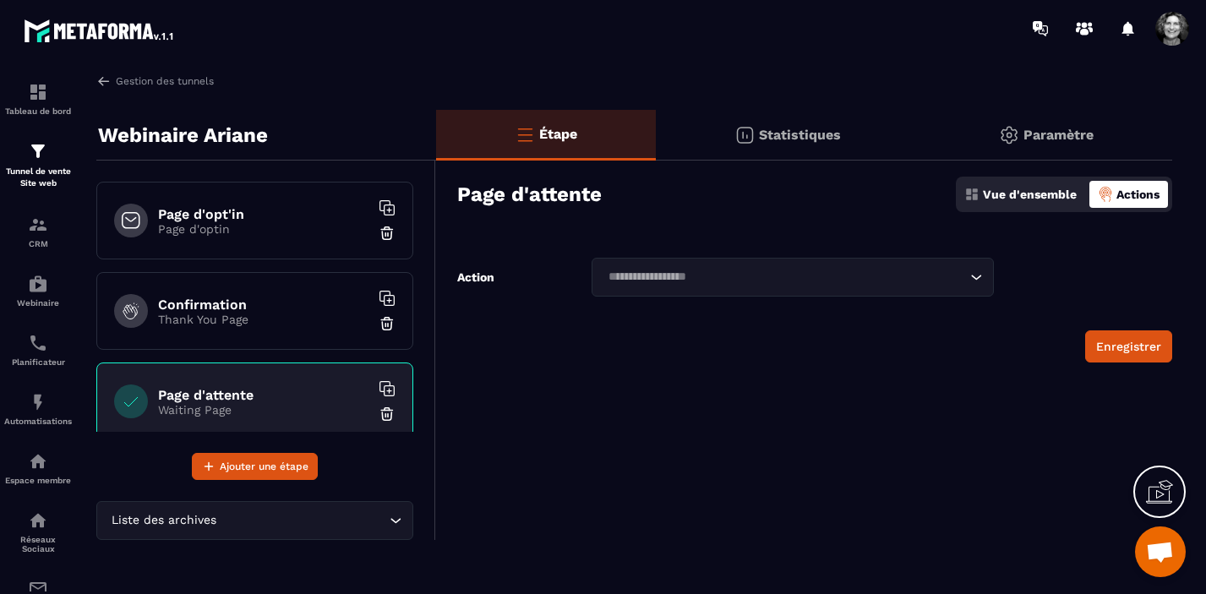
click at [1022, 197] on p "Vue d'ensemble" at bounding box center [1030, 195] width 94 height 14
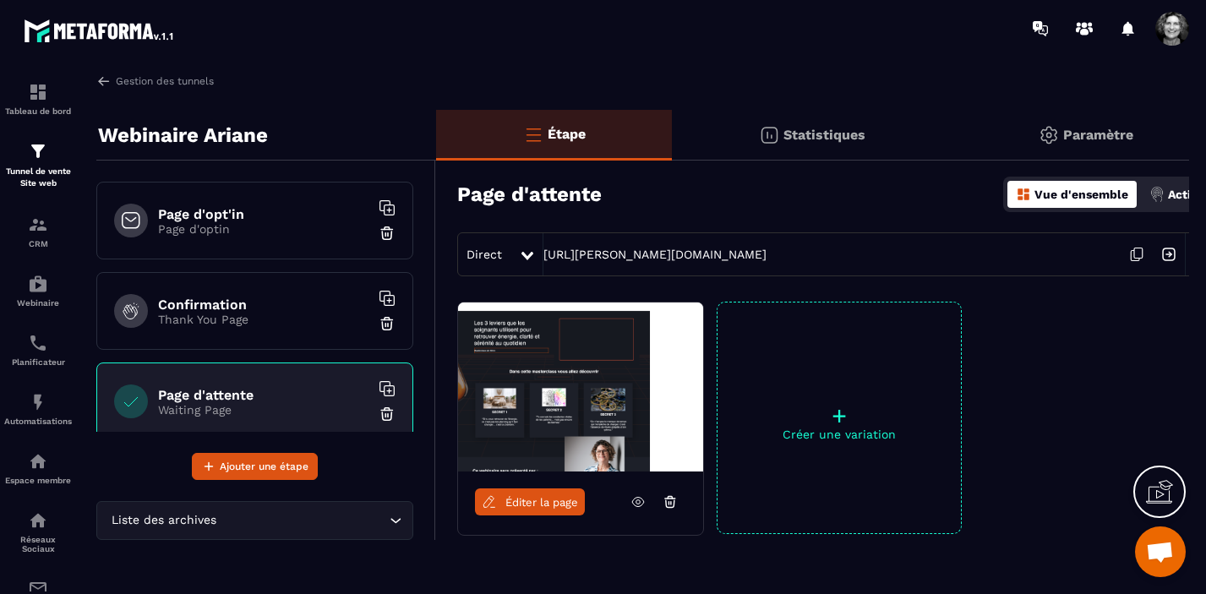
click at [1081, 134] on p "Paramètre" at bounding box center [1098, 135] width 70 height 16
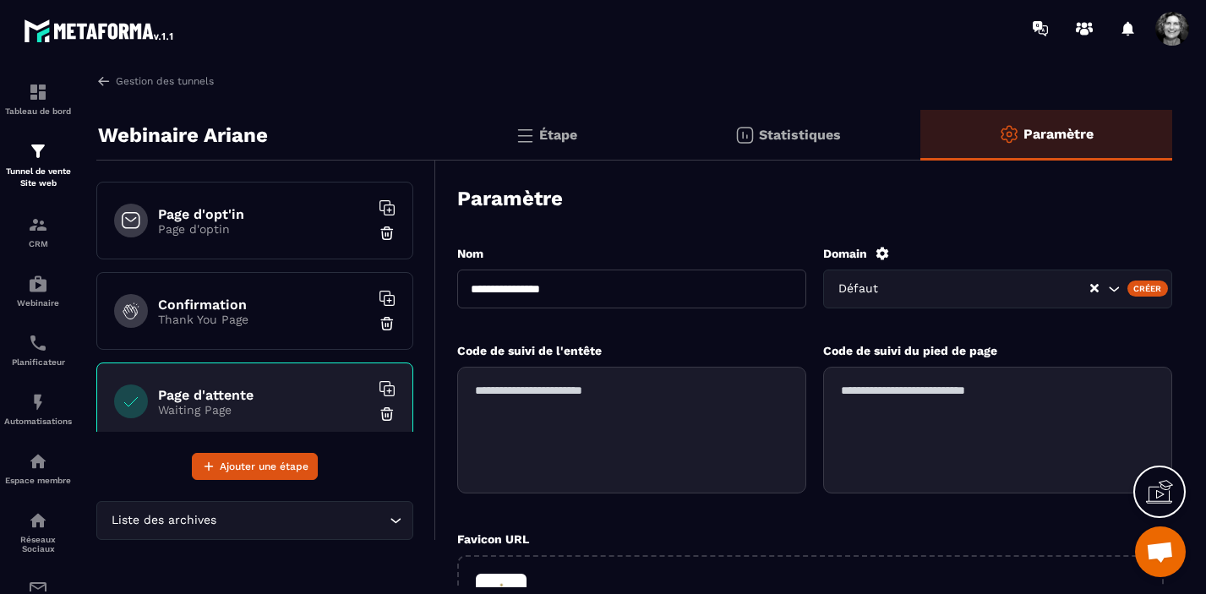
click at [568, 134] on p "Étape" at bounding box center [558, 135] width 38 height 16
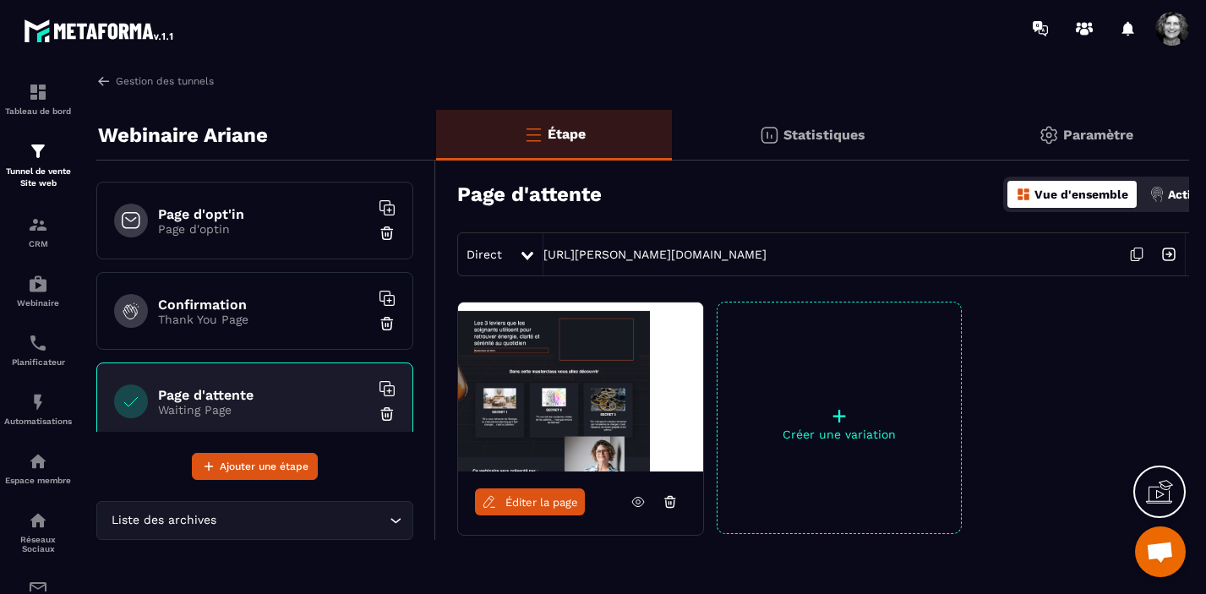
click at [1064, 190] on p "Vue d'ensemble" at bounding box center [1081, 195] width 94 height 14
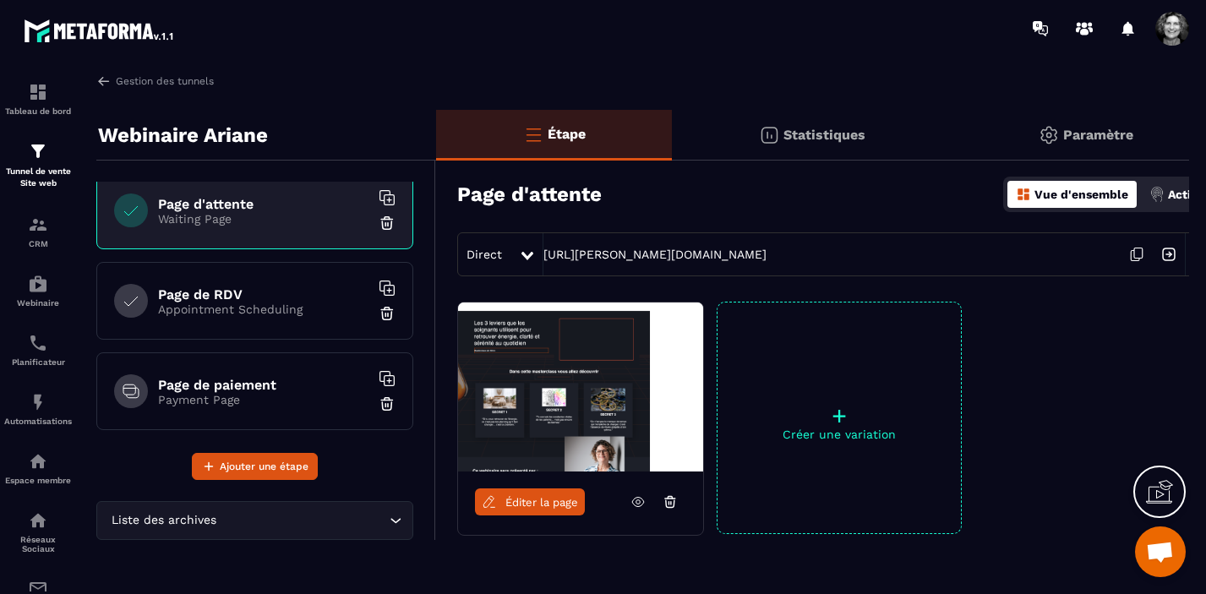
scroll to position [185, 0]
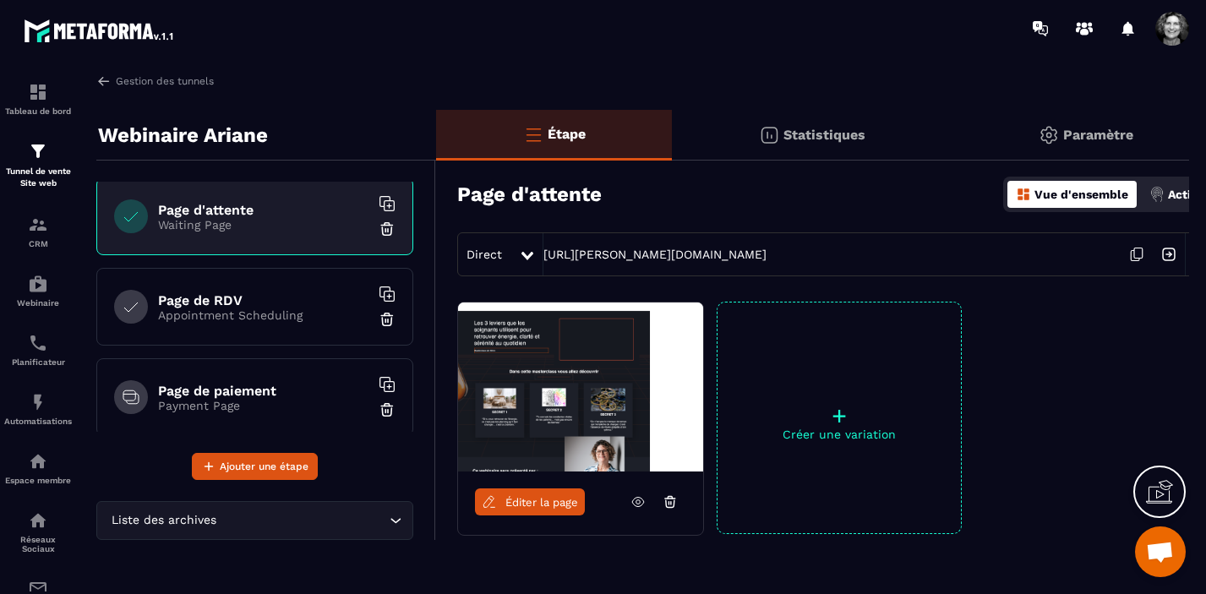
click at [302, 316] on p "Appointment Scheduling" at bounding box center [263, 315] width 211 height 14
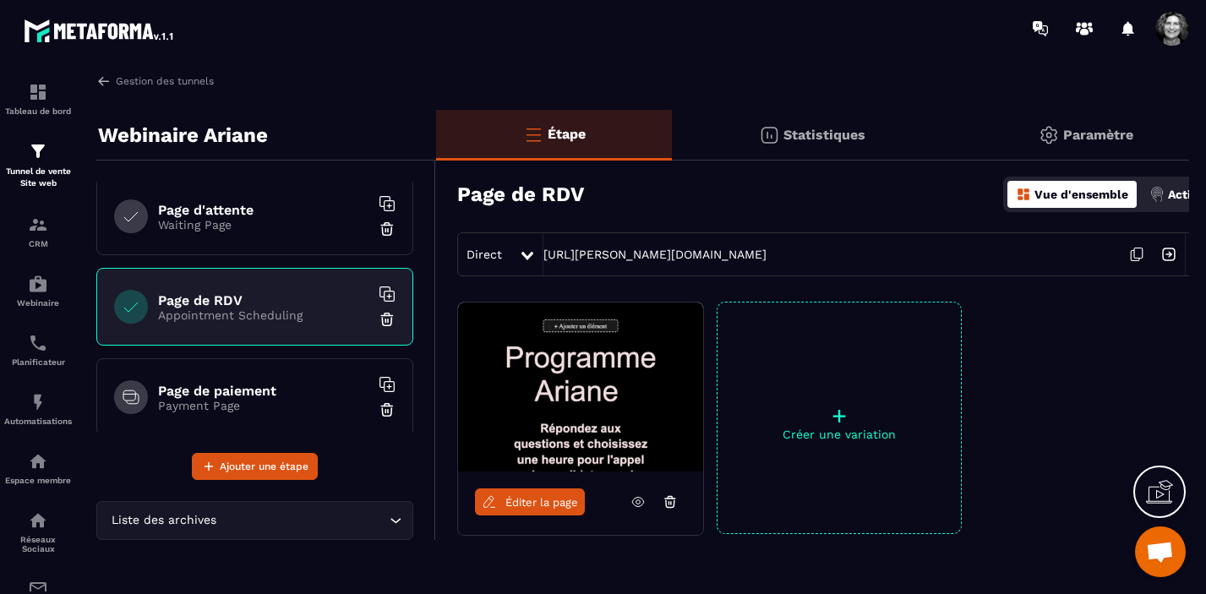
click at [1163, 197] on div "Actions" at bounding box center [1180, 194] width 70 height 27
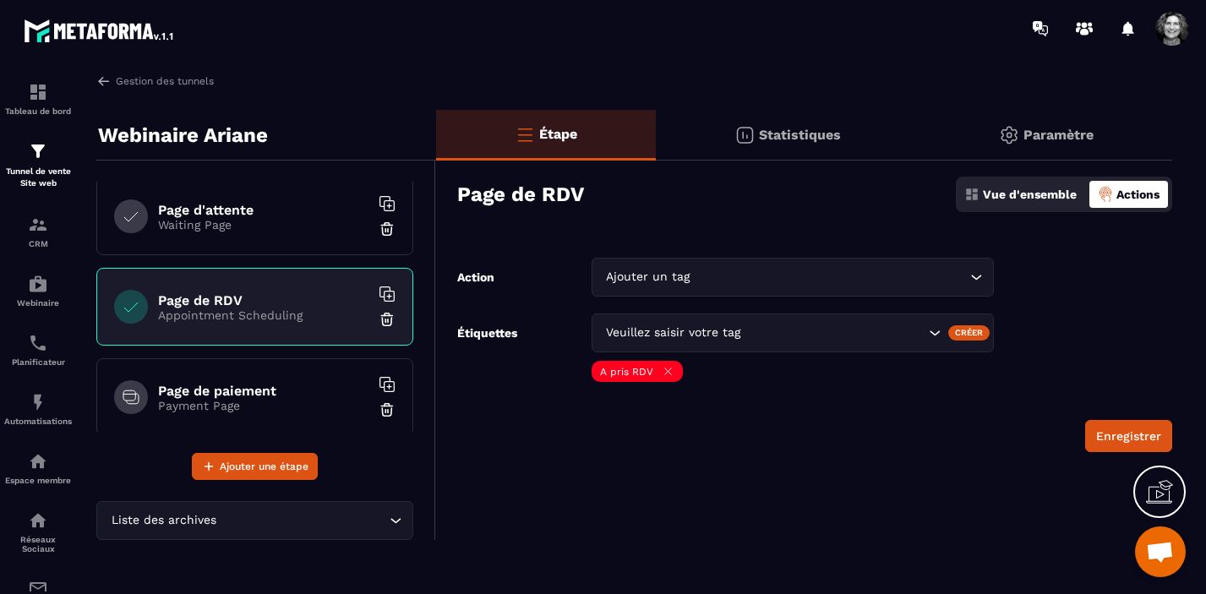
click at [975, 275] on icon "Search for option" at bounding box center [975, 277] width 17 height 17
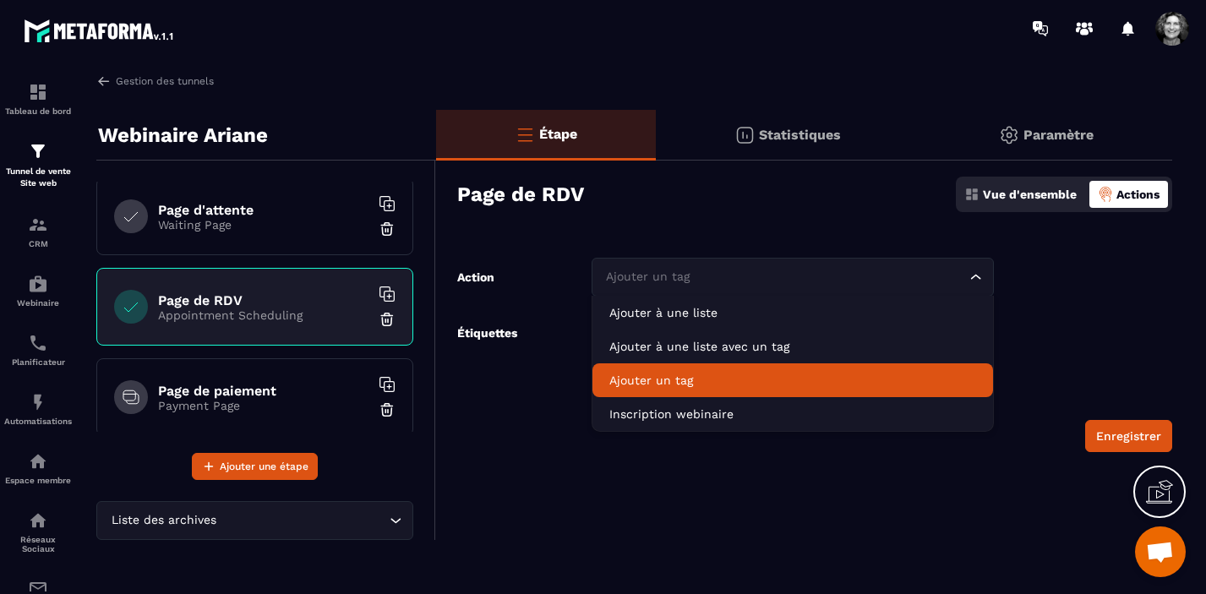
click at [807, 375] on p "Ajouter un tag" at bounding box center [792, 380] width 367 height 17
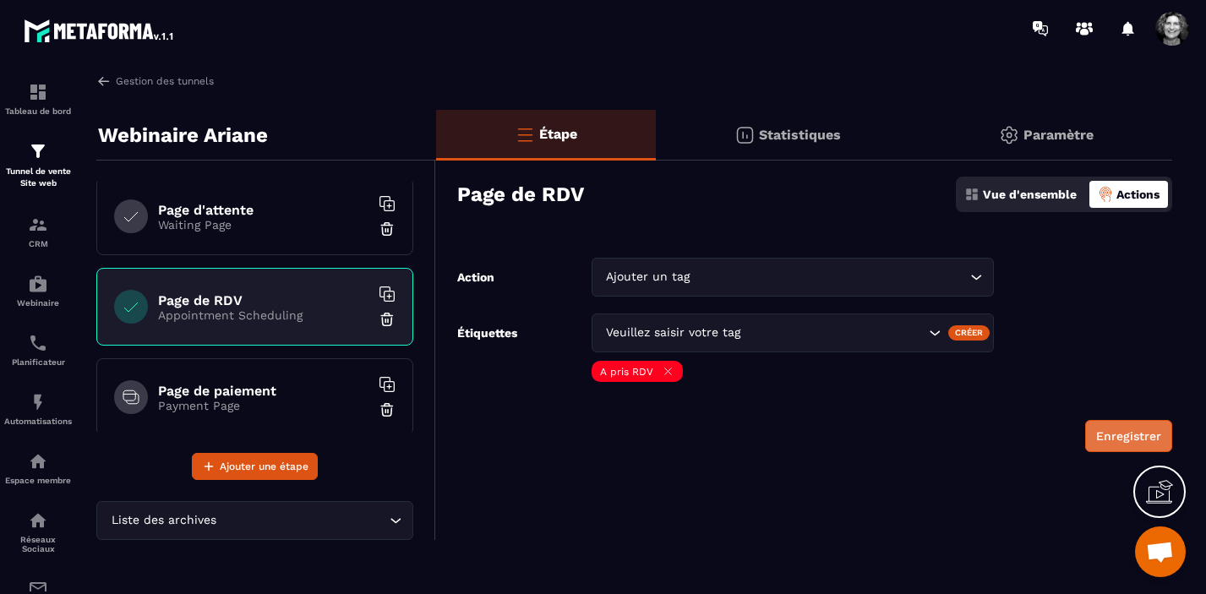
click at [1113, 435] on button "Enregistrer" at bounding box center [1128, 436] width 87 height 32
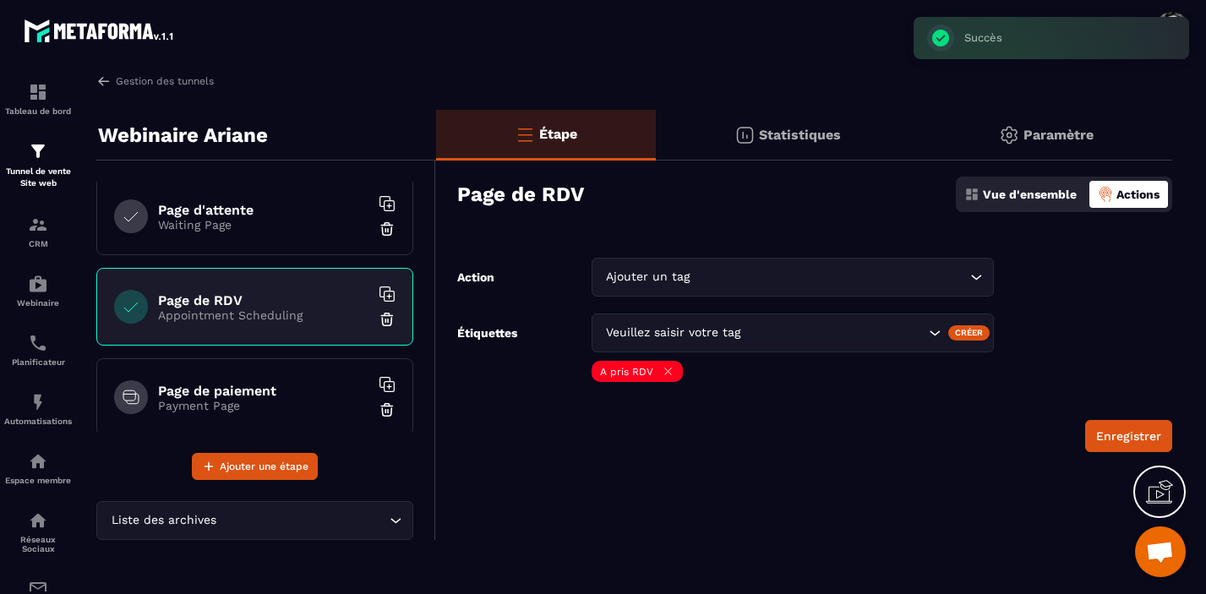
click at [1048, 134] on p "Paramètre" at bounding box center [1058, 135] width 70 height 16
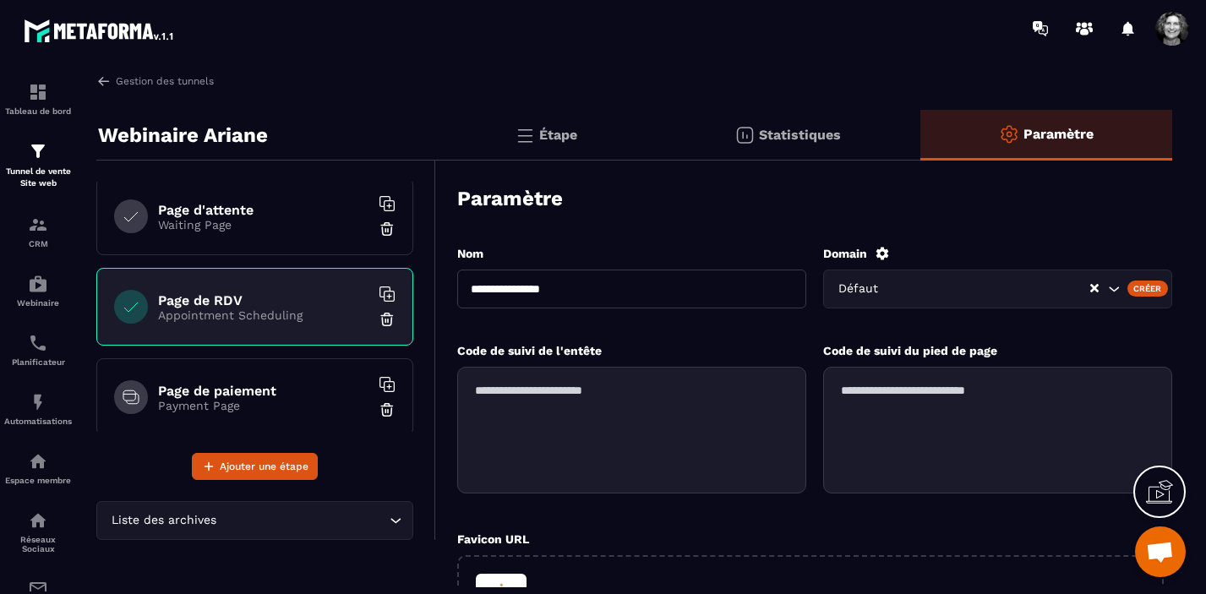
click at [232, 390] on h6 "Page de paiement" at bounding box center [263, 391] width 211 height 16
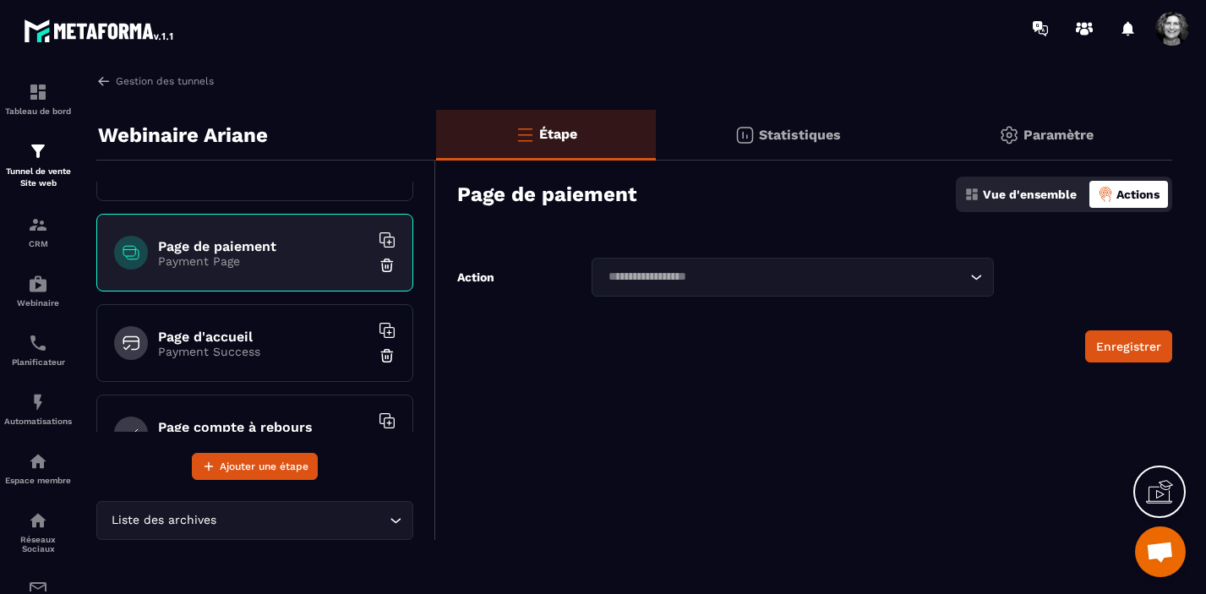
scroll to position [332, 0]
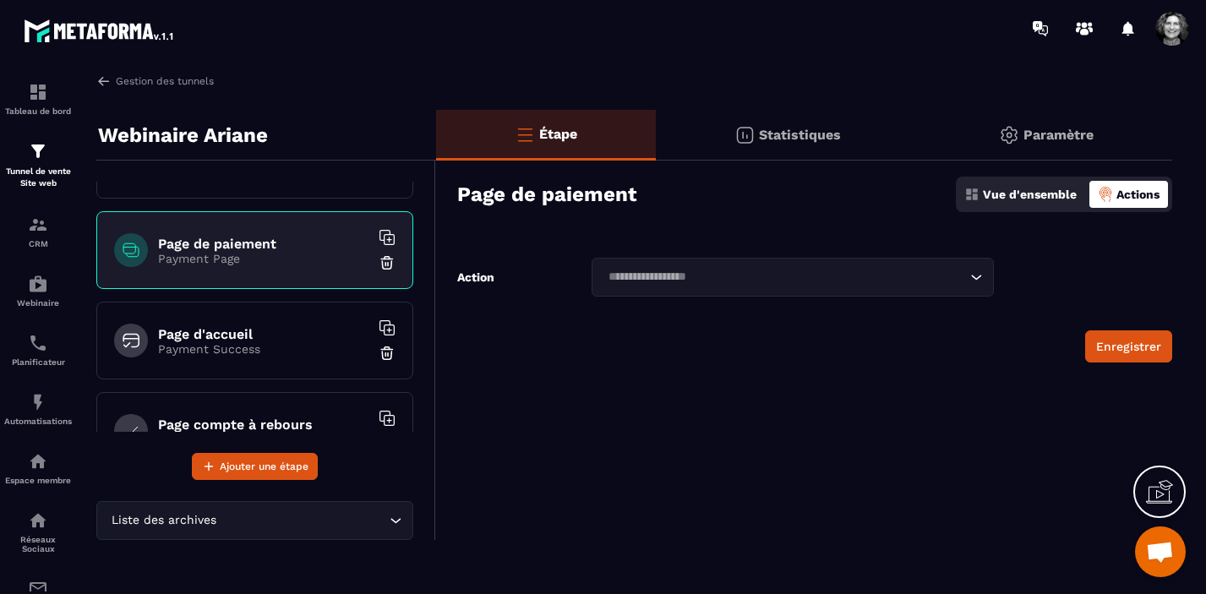
click at [240, 349] on p "Payment Success" at bounding box center [263, 349] width 211 height 14
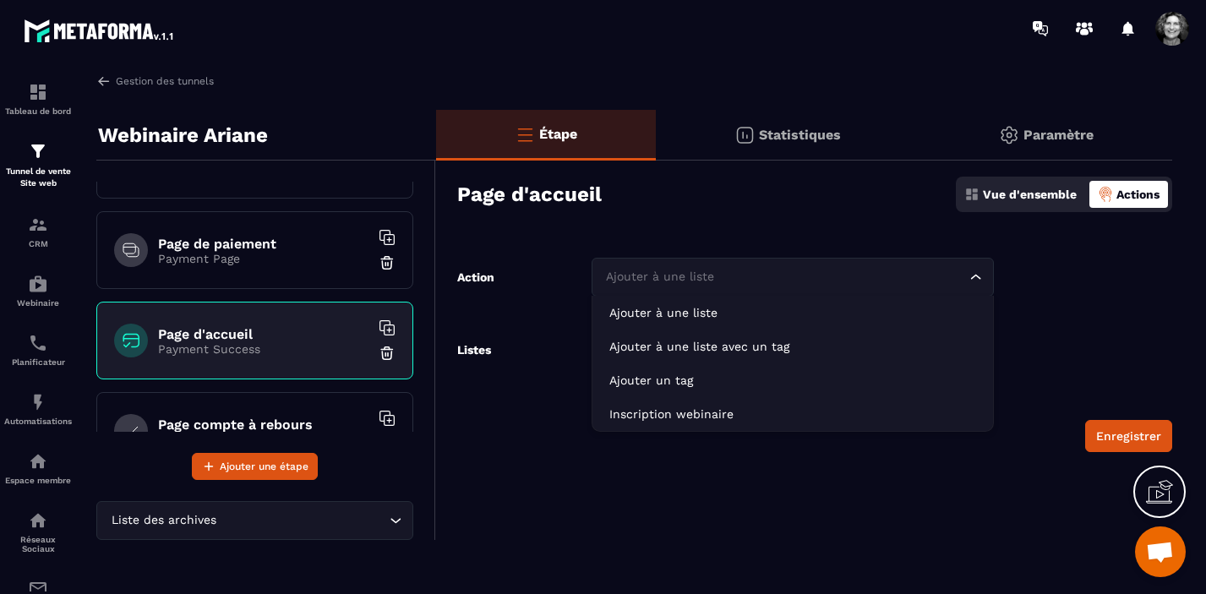
click at [974, 275] on icon "Search for option" at bounding box center [975, 277] width 17 height 17
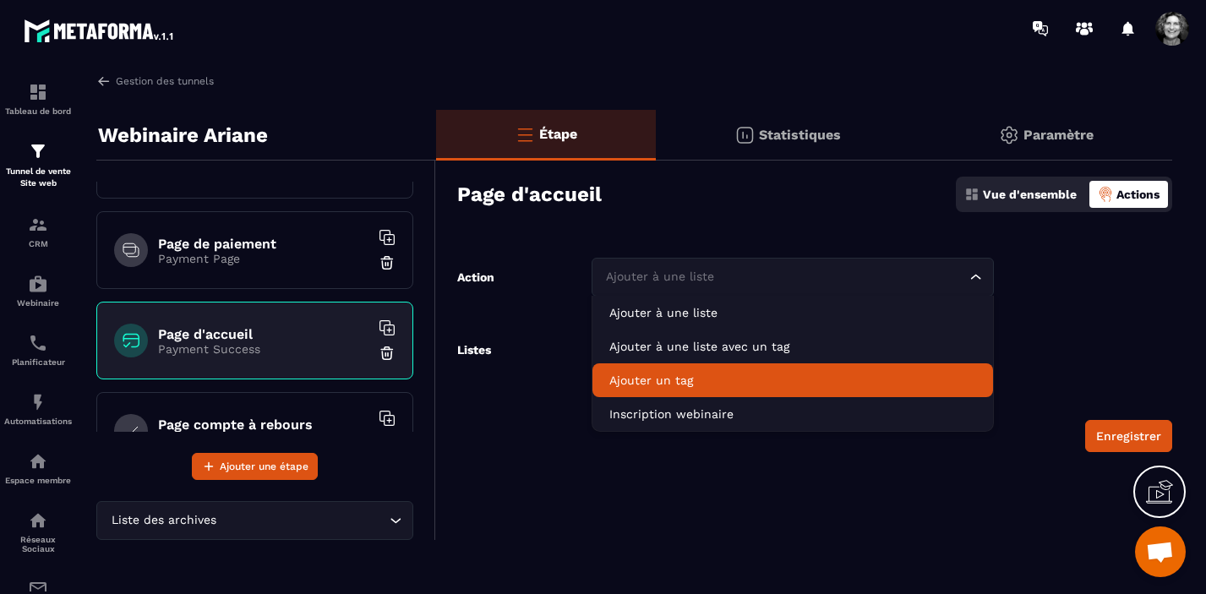
click at [771, 372] on p "Ajouter un tag" at bounding box center [792, 380] width 367 height 17
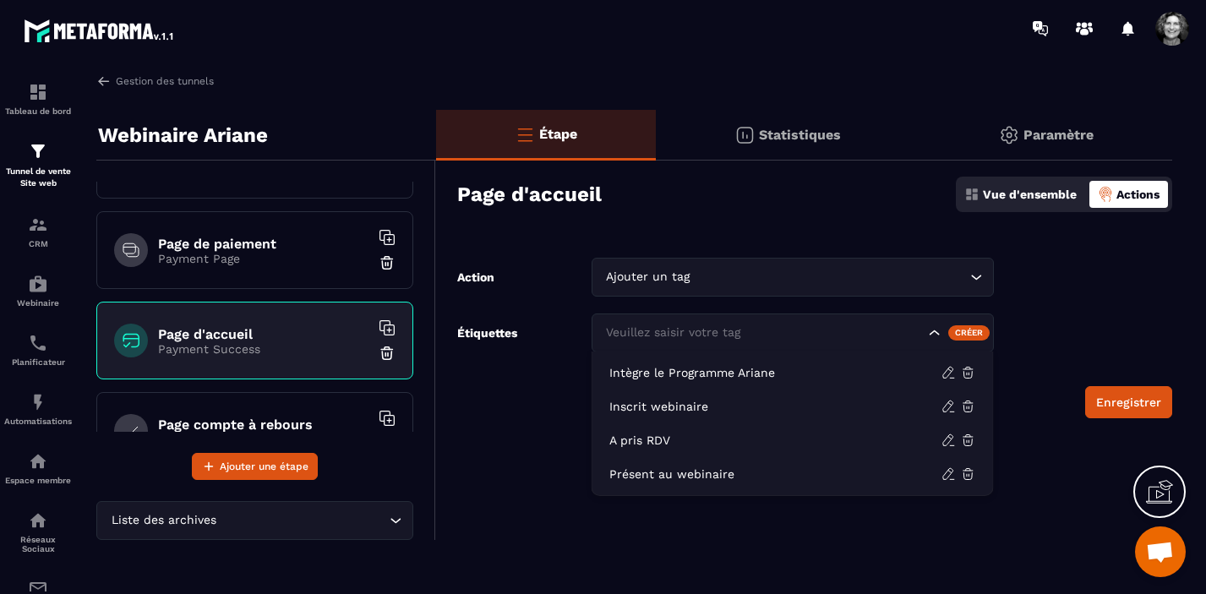
click at [933, 330] on icon "Search for option" at bounding box center [934, 332] width 17 height 17
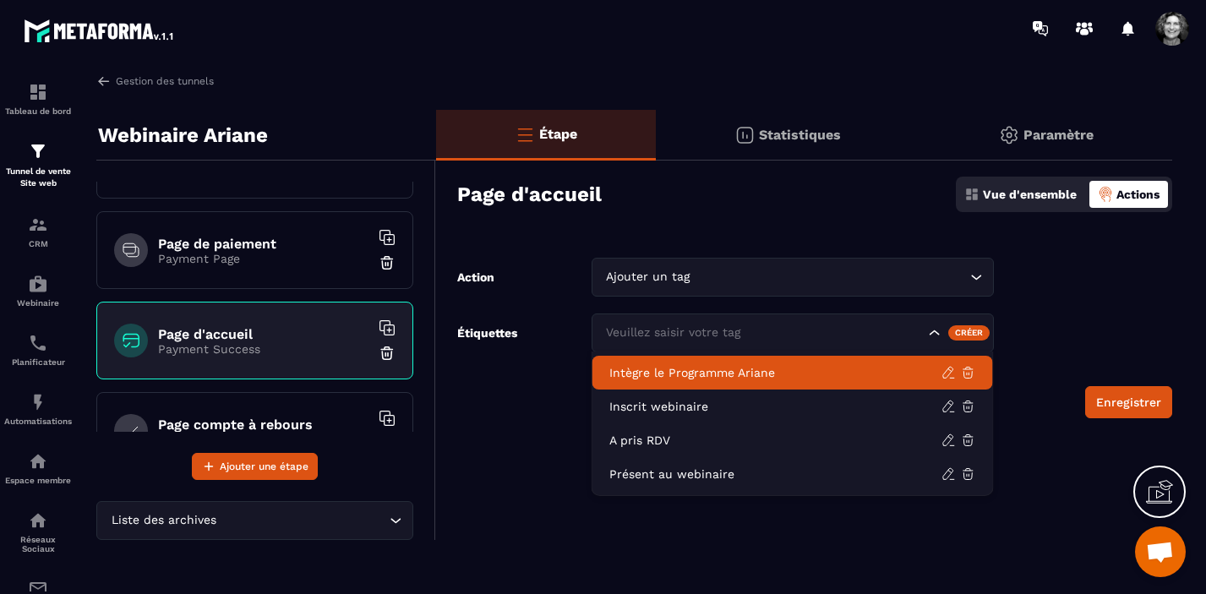
click at [757, 380] on p "Intègre le Programme Ariane" at bounding box center [775, 372] width 332 height 17
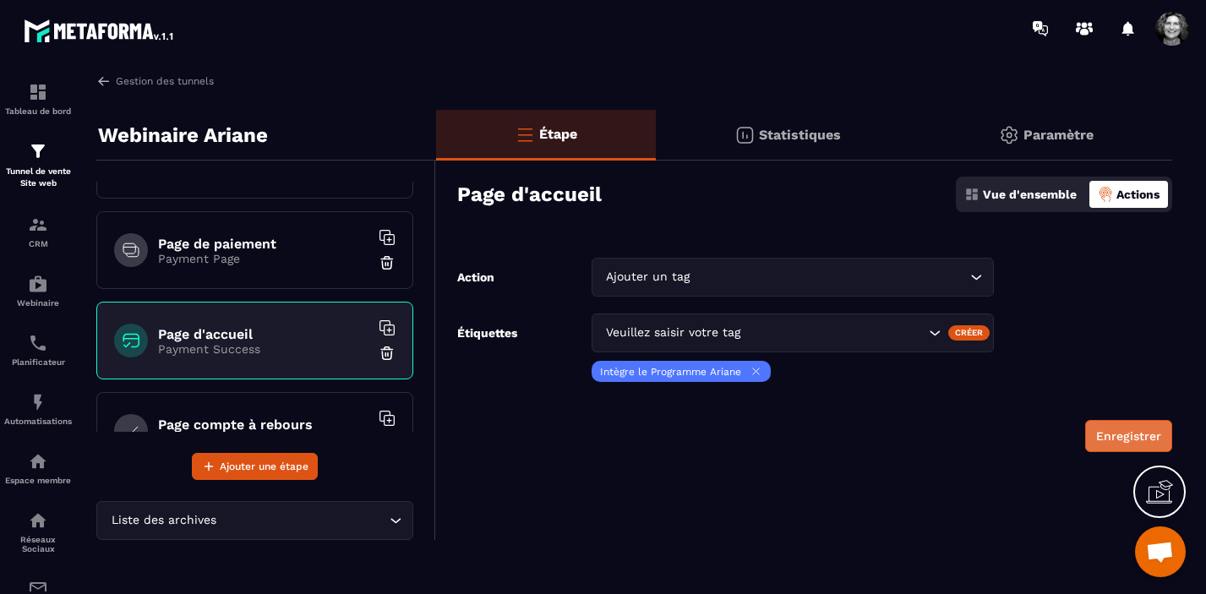
click at [1120, 443] on button "Enregistrer" at bounding box center [1128, 436] width 87 height 32
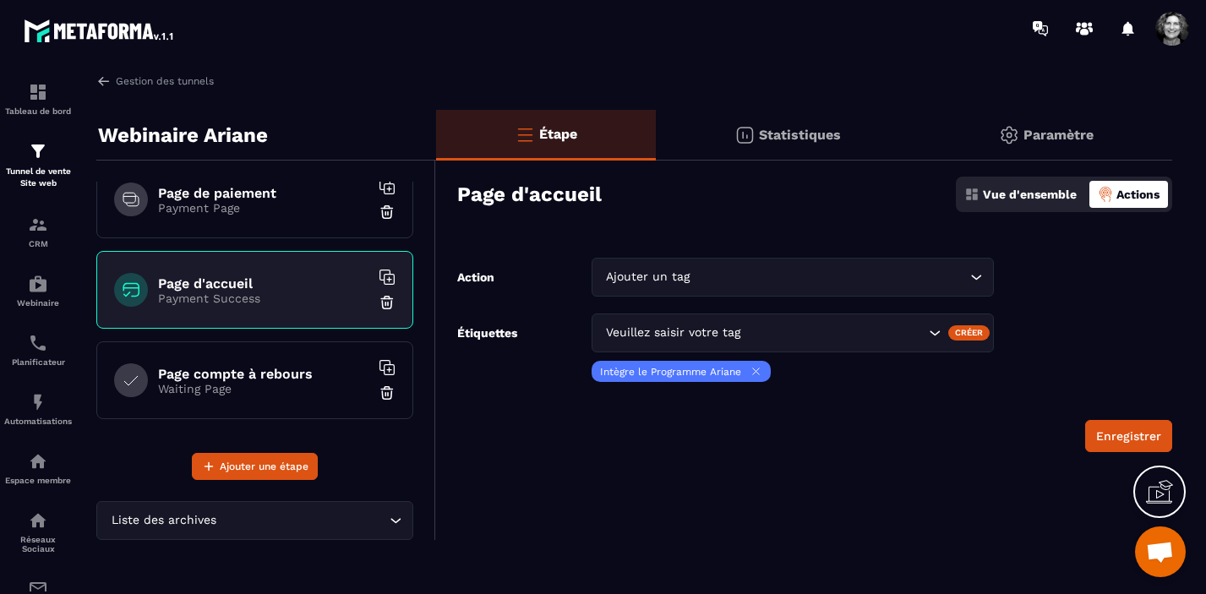
click at [385, 392] on img at bounding box center [387, 392] width 17 height 17
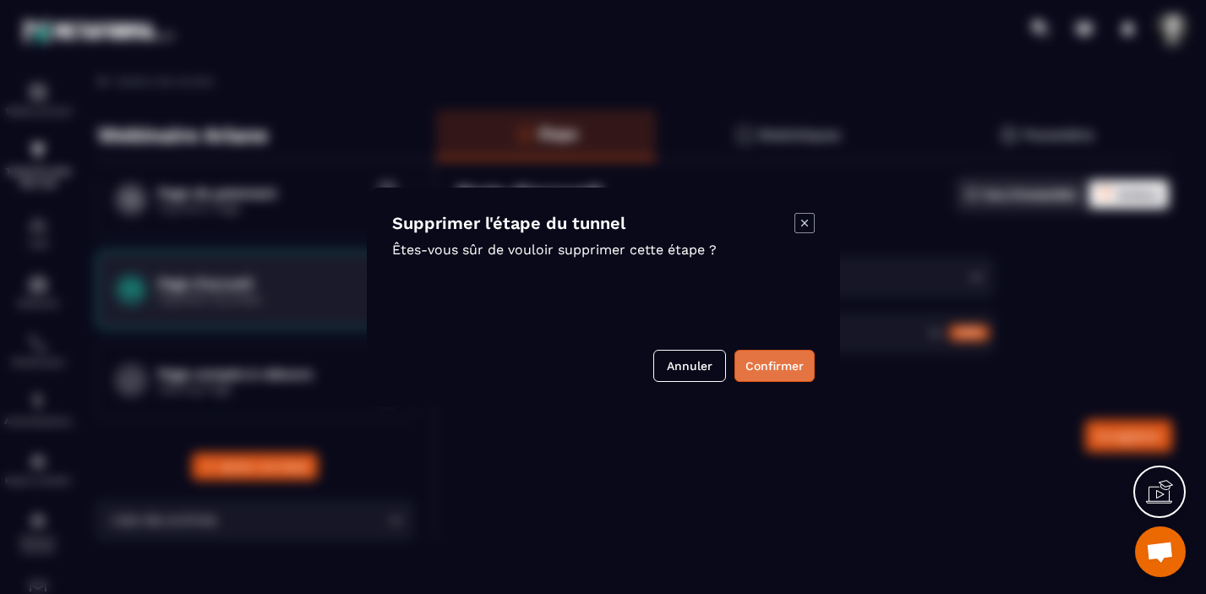
click at [767, 368] on button "Confirmer" at bounding box center [774, 366] width 80 height 32
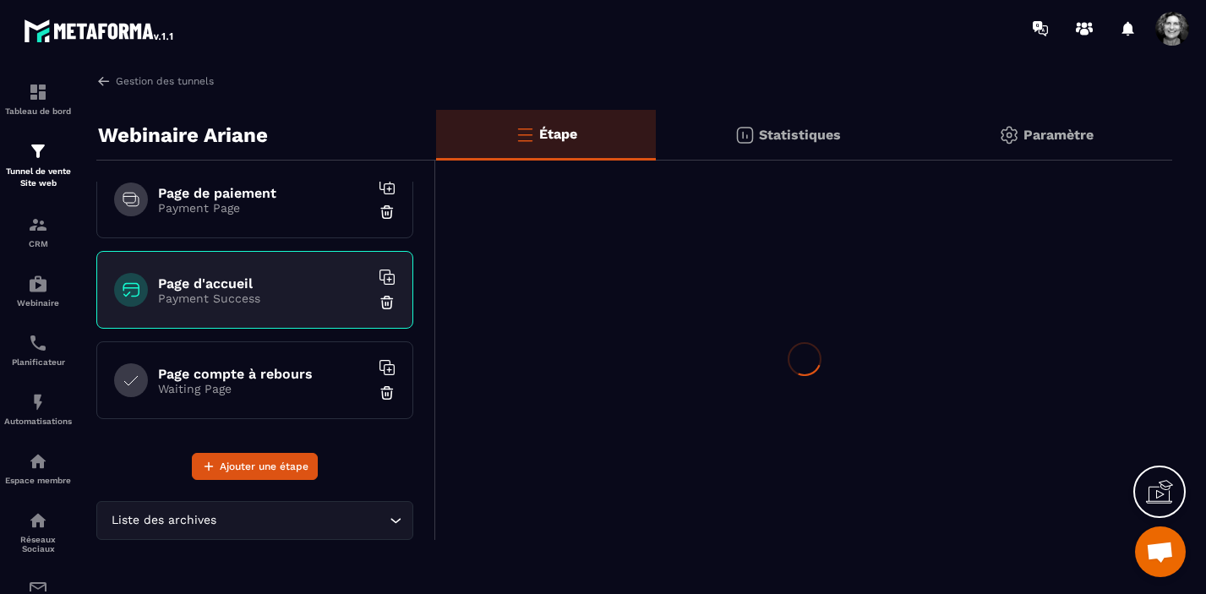
scroll to position [292, 0]
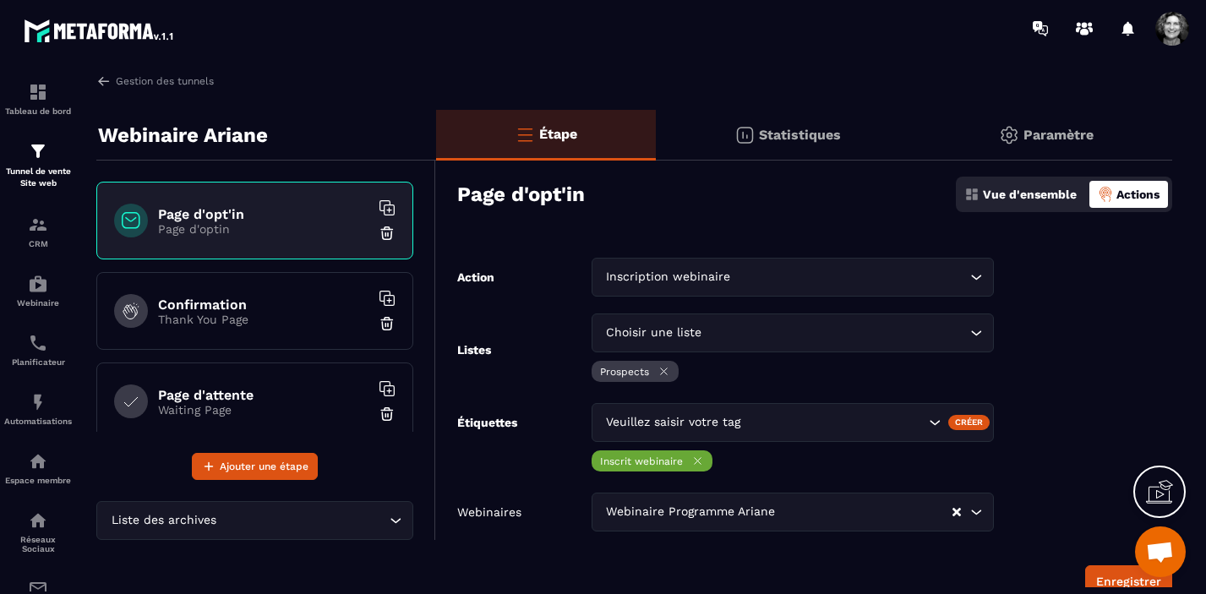
click at [284, 308] on h6 "Confirmation" at bounding box center [263, 305] width 211 height 16
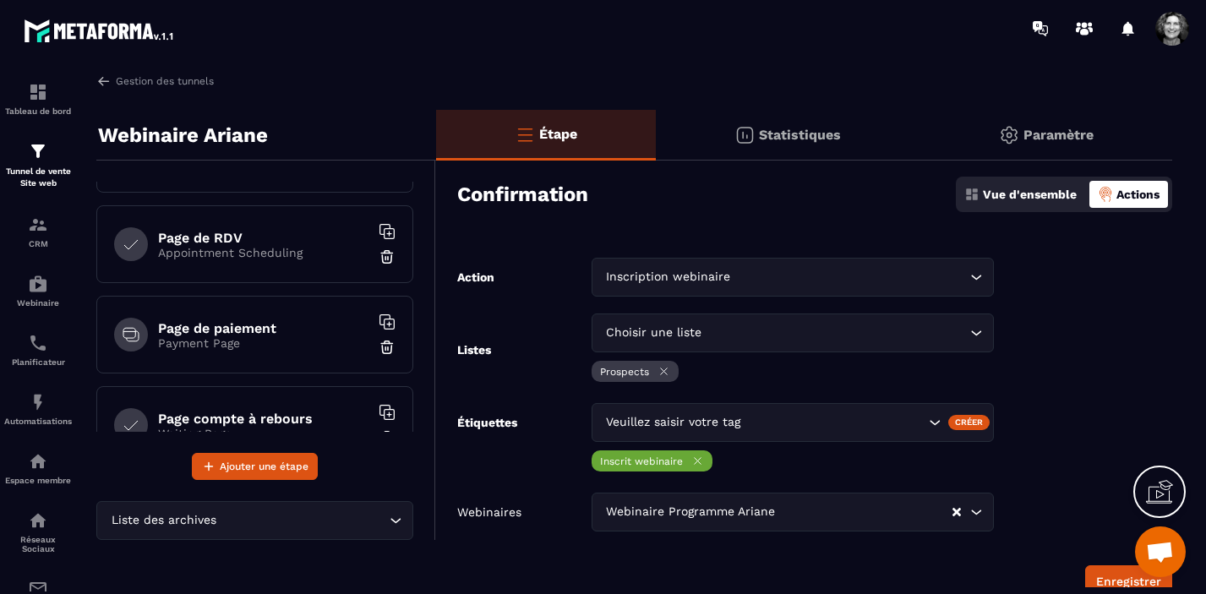
scroll to position [292, 0]
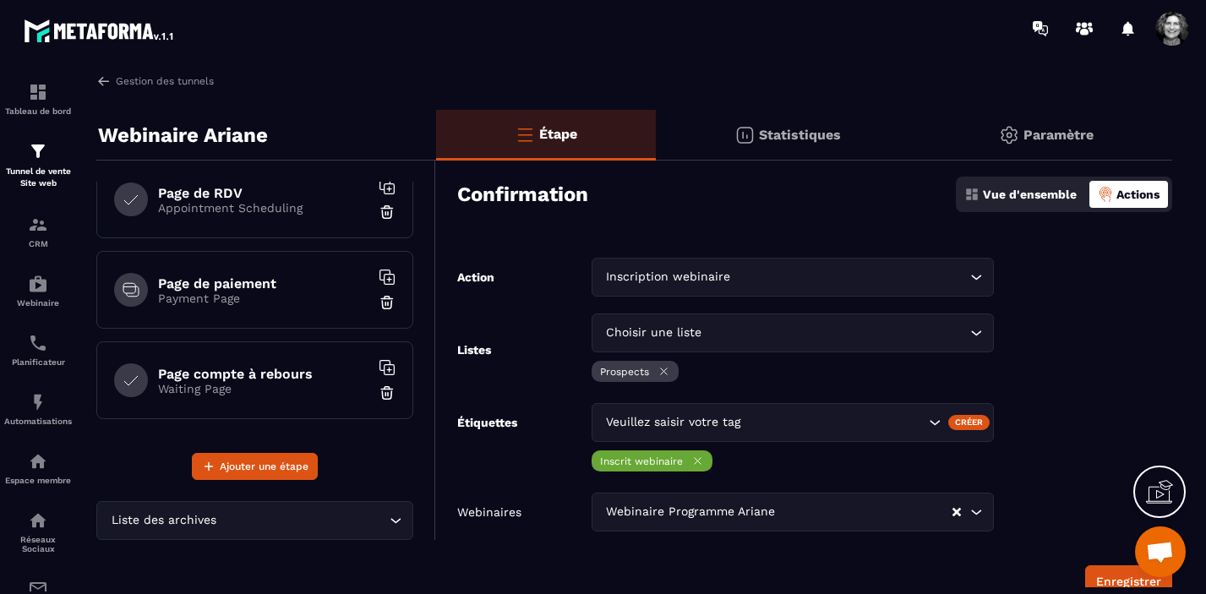
click at [1032, 195] on p "Vue d'ensemble" at bounding box center [1030, 195] width 94 height 14
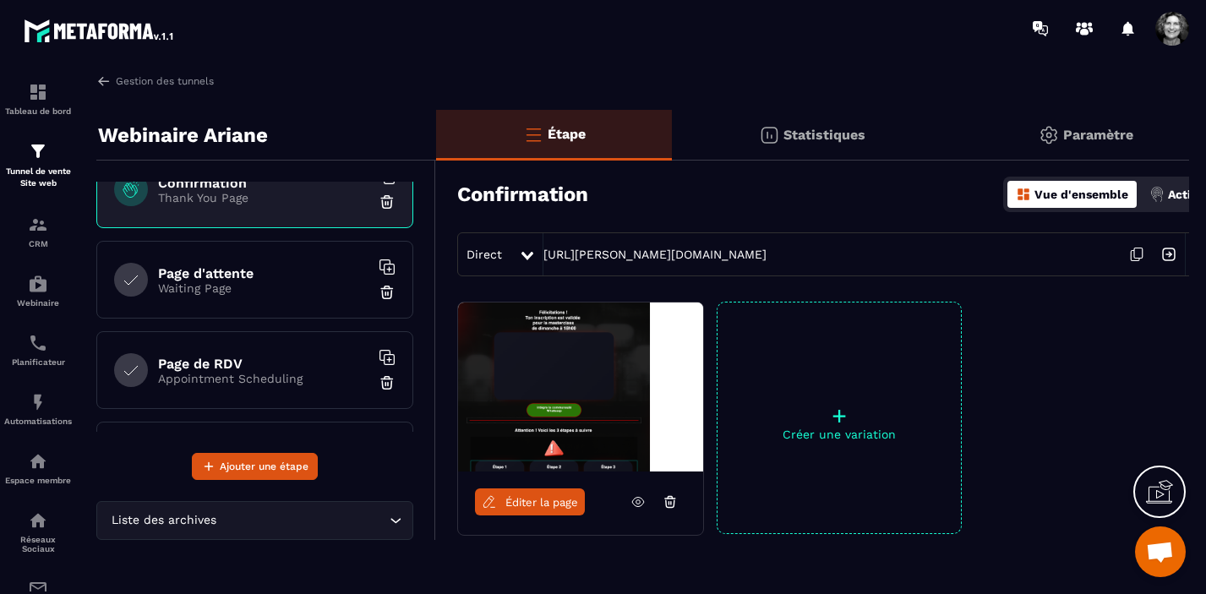
scroll to position [0, 0]
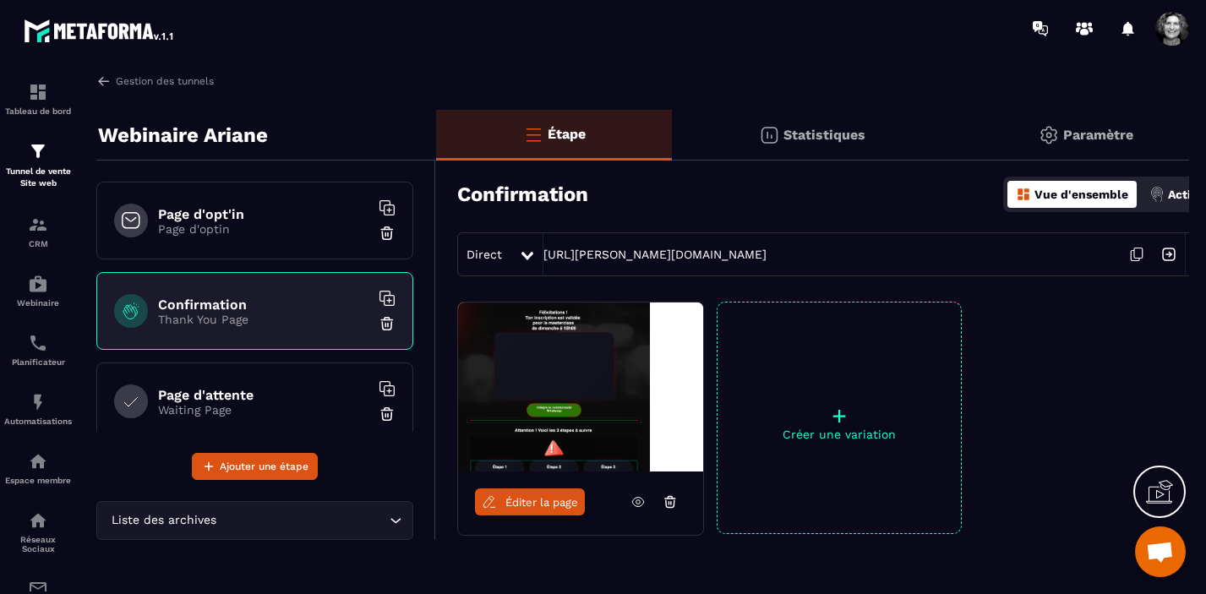
click at [250, 220] on h6 "Page d'opt'in" at bounding box center [263, 214] width 211 height 16
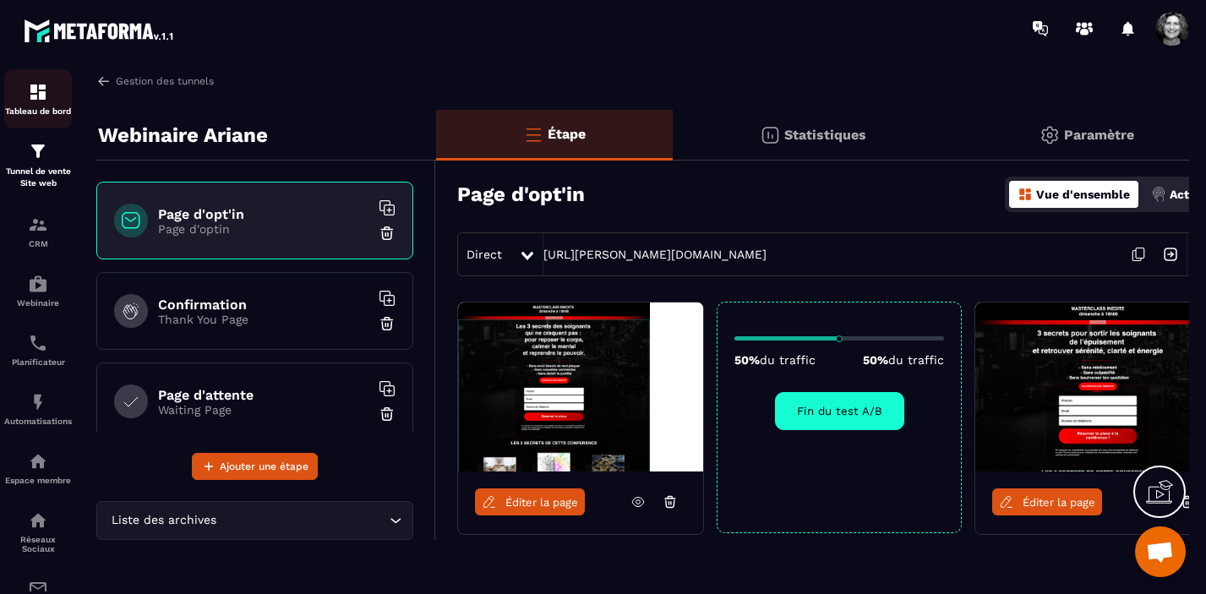
click at [42, 101] on img at bounding box center [38, 92] width 20 height 20
